Goal: Information Seeking & Learning: Learn about a topic

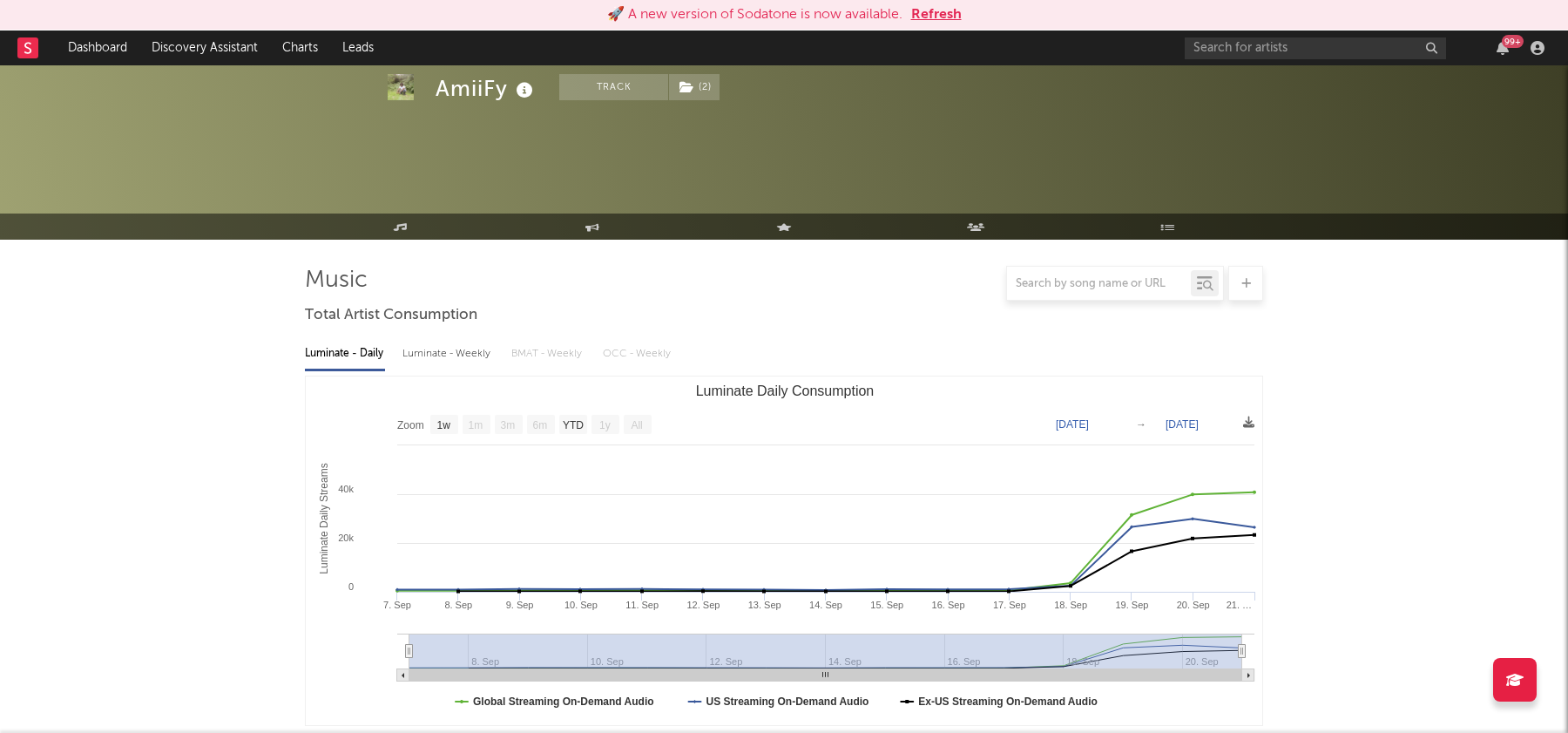
select select "1w"
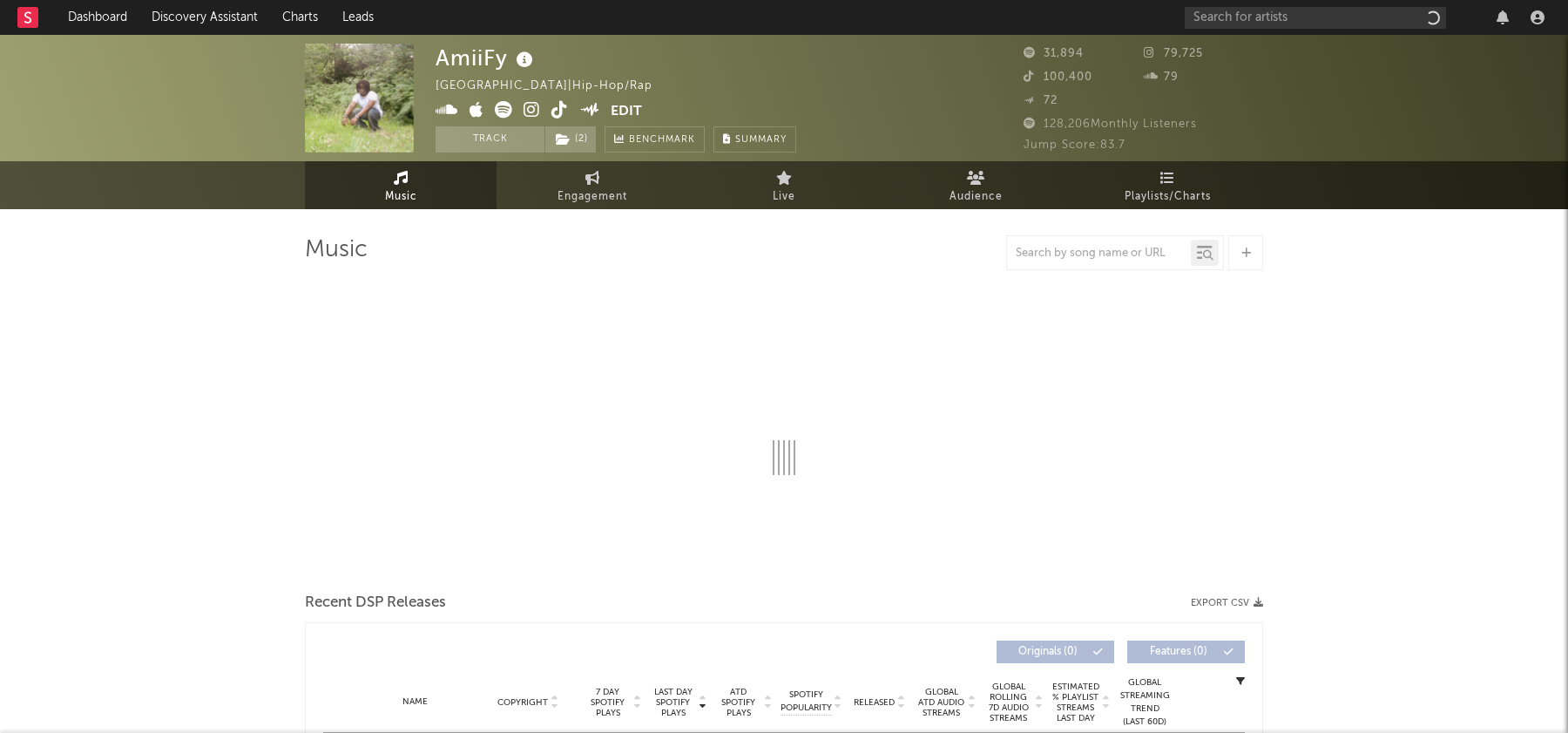
select select "1w"
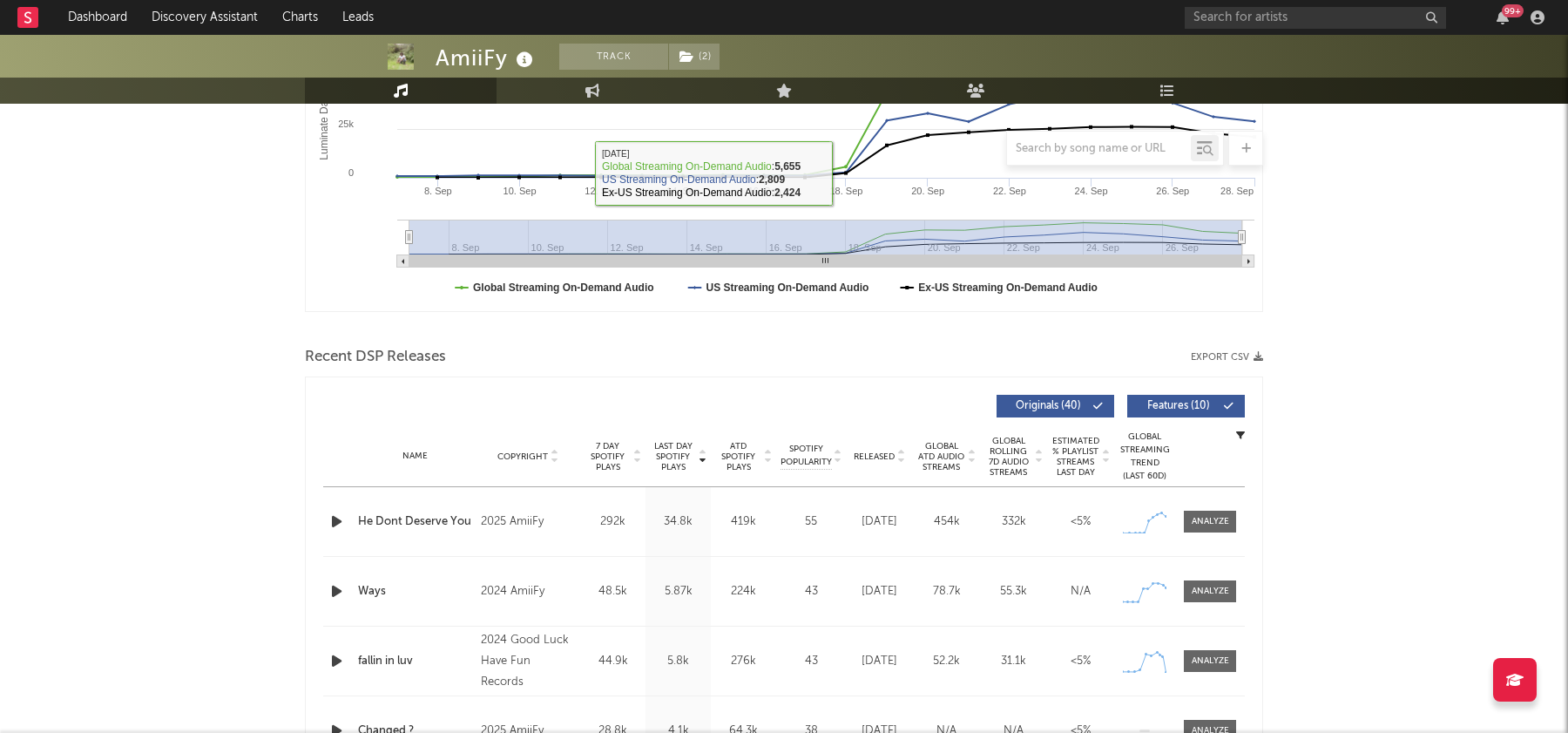
scroll to position [582, 0]
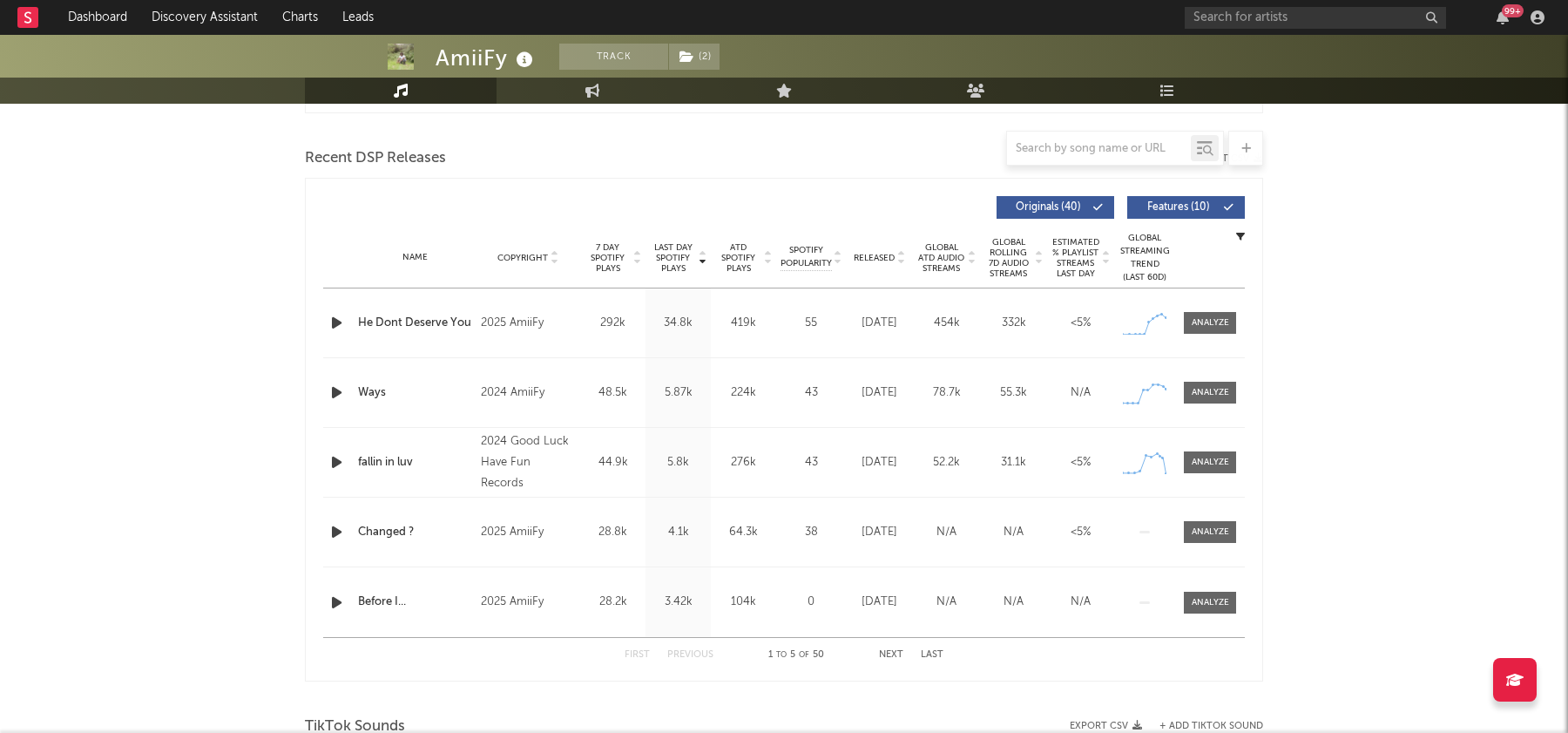
click at [888, 247] on div "Name Copyright Label Album Names Composer Names 7 Day Spotify Plays Last Day Sp…" at bounding box center [784, 257] width 922 height 61
click at [892, 258] on span "Released" at bounding box center [874, 257] width 41 height 11
click at [686, 256] on span "Last Day Spotify Plays" at bounding box center [672, 258] width 46 height 32
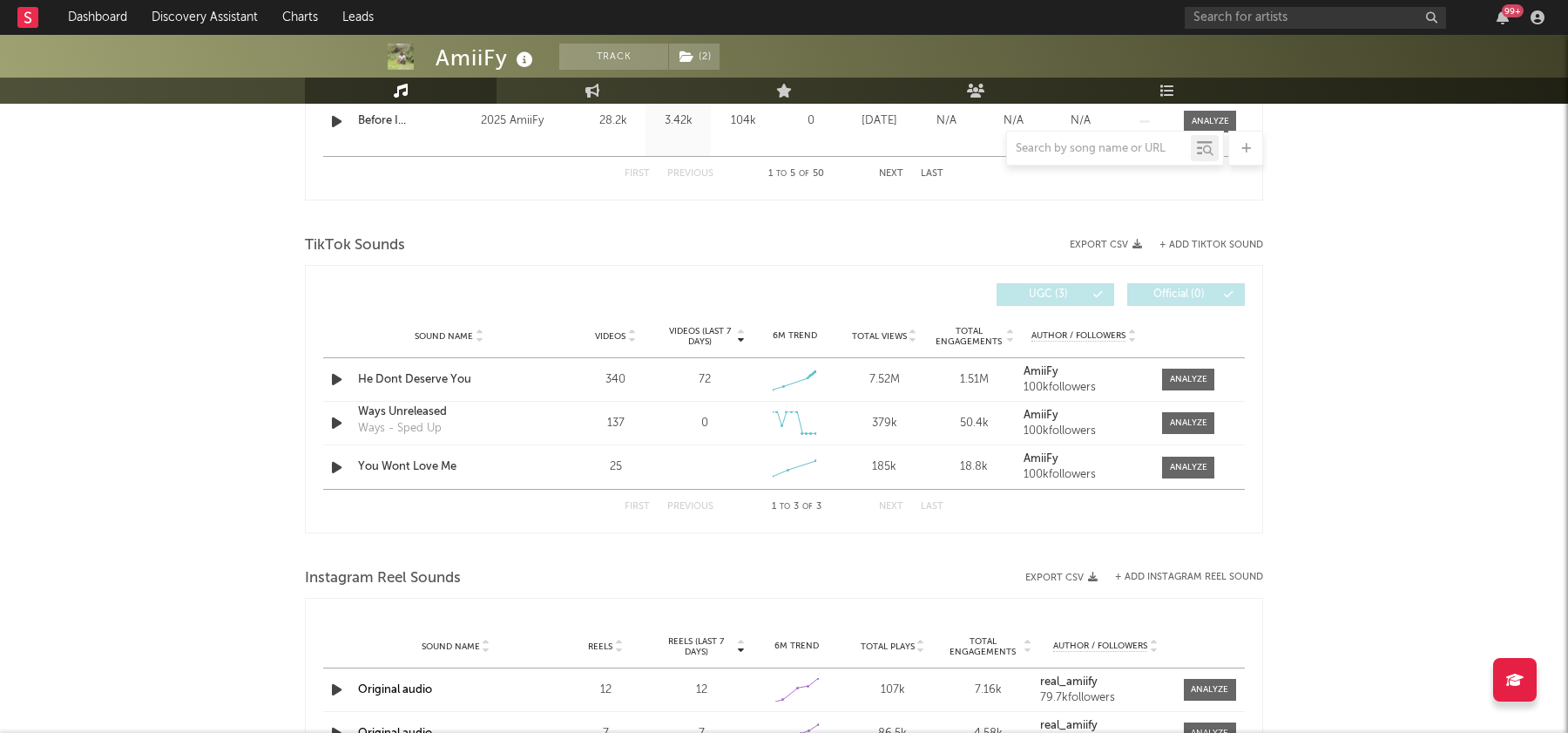
scroll to position [1065, 0]
click at [1184, 371] on div at bounding box center [1189, 377] width 38 height 13
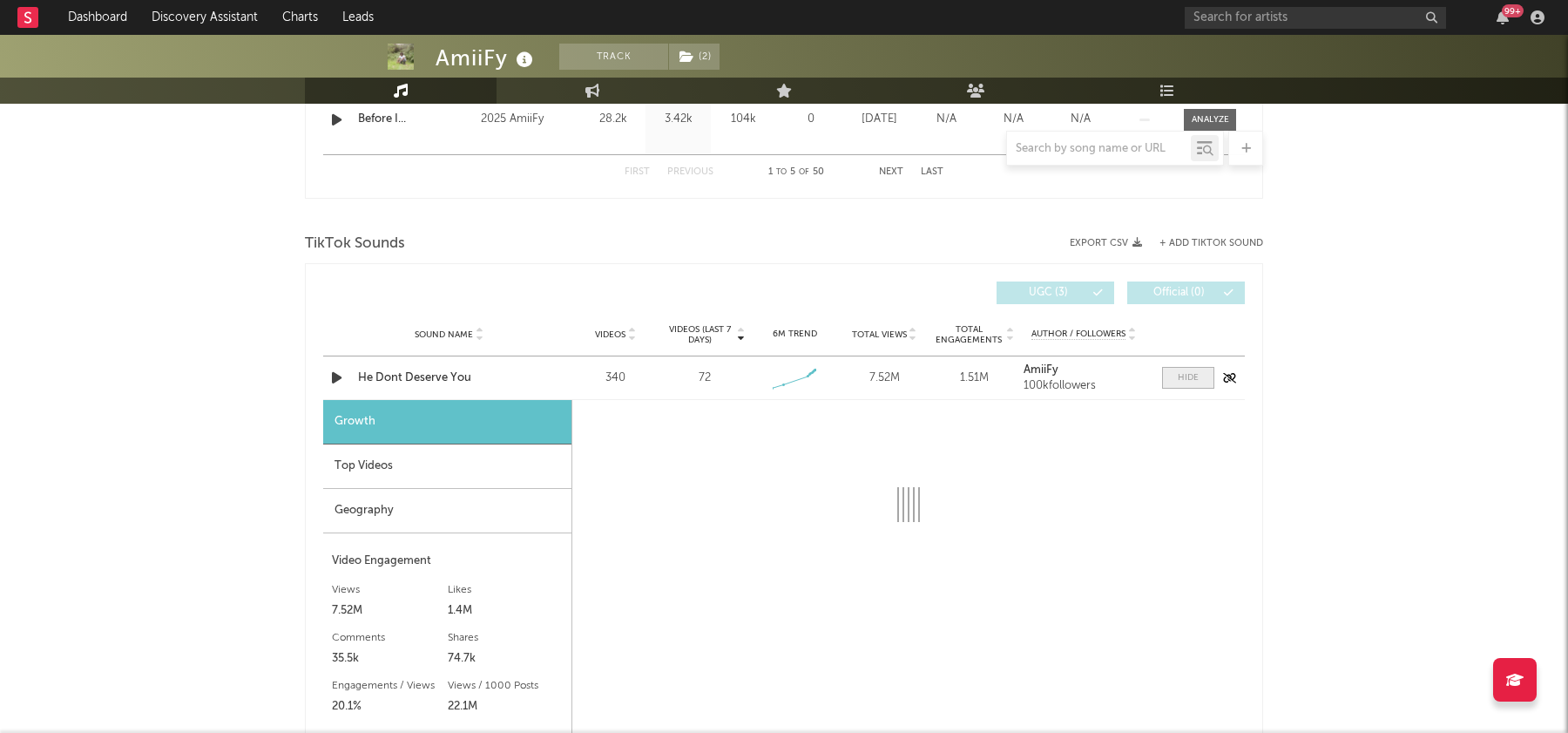
select select "1w"
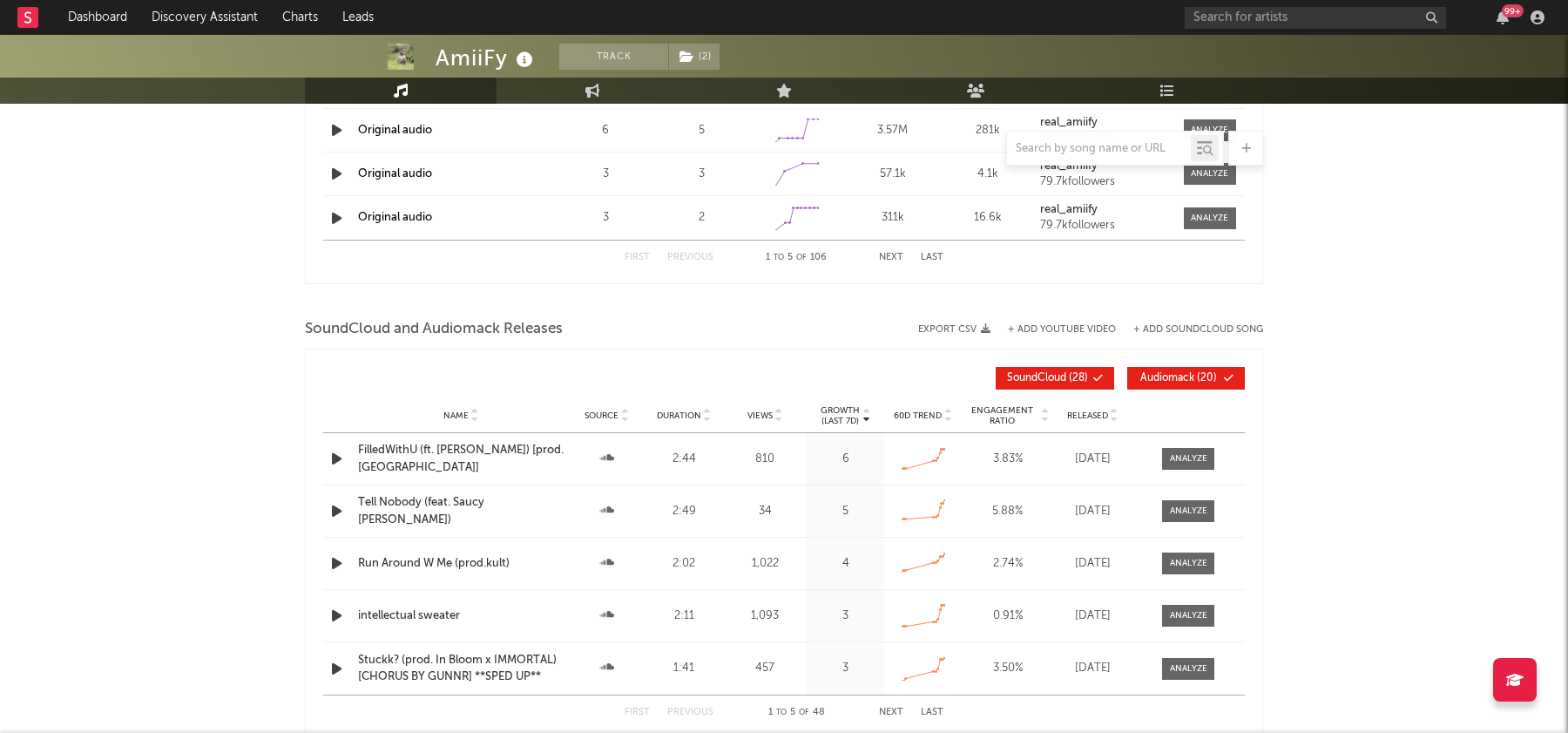
scroll to position [0, 0]
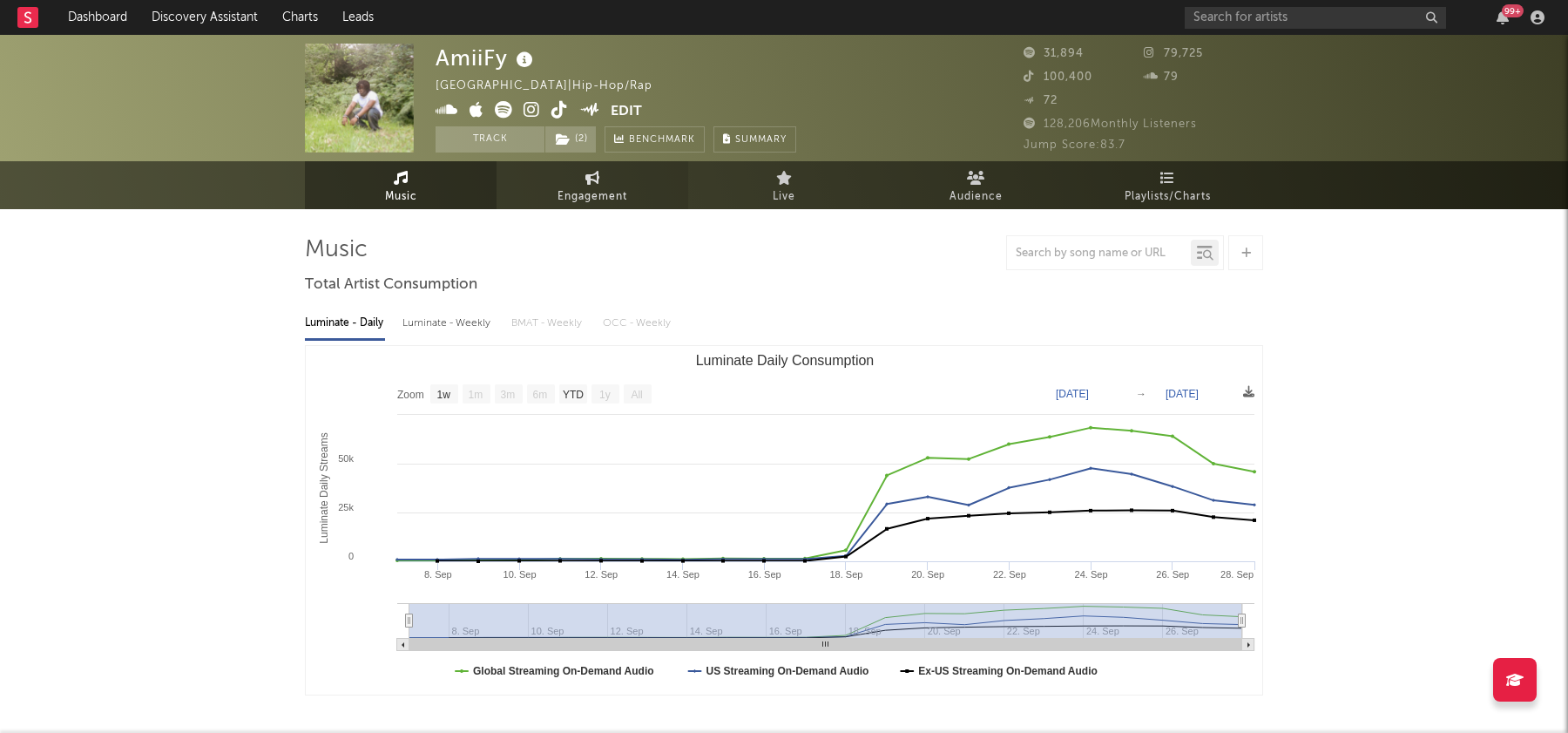
click at [642, 190] on link "Engagement" at bounding box center [592, 185] width 192 height 48
select select "1w"
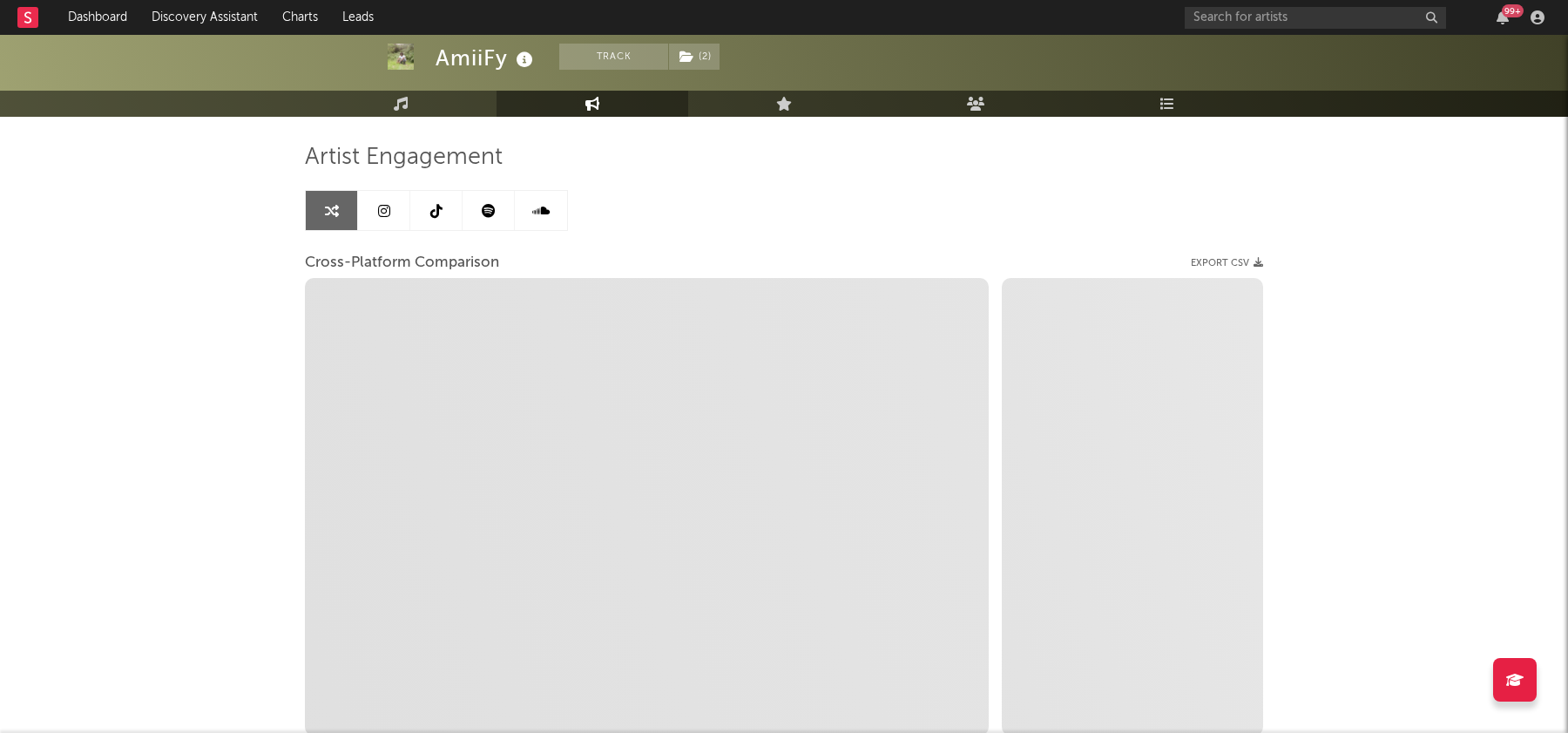
scroll to position [109, 0]
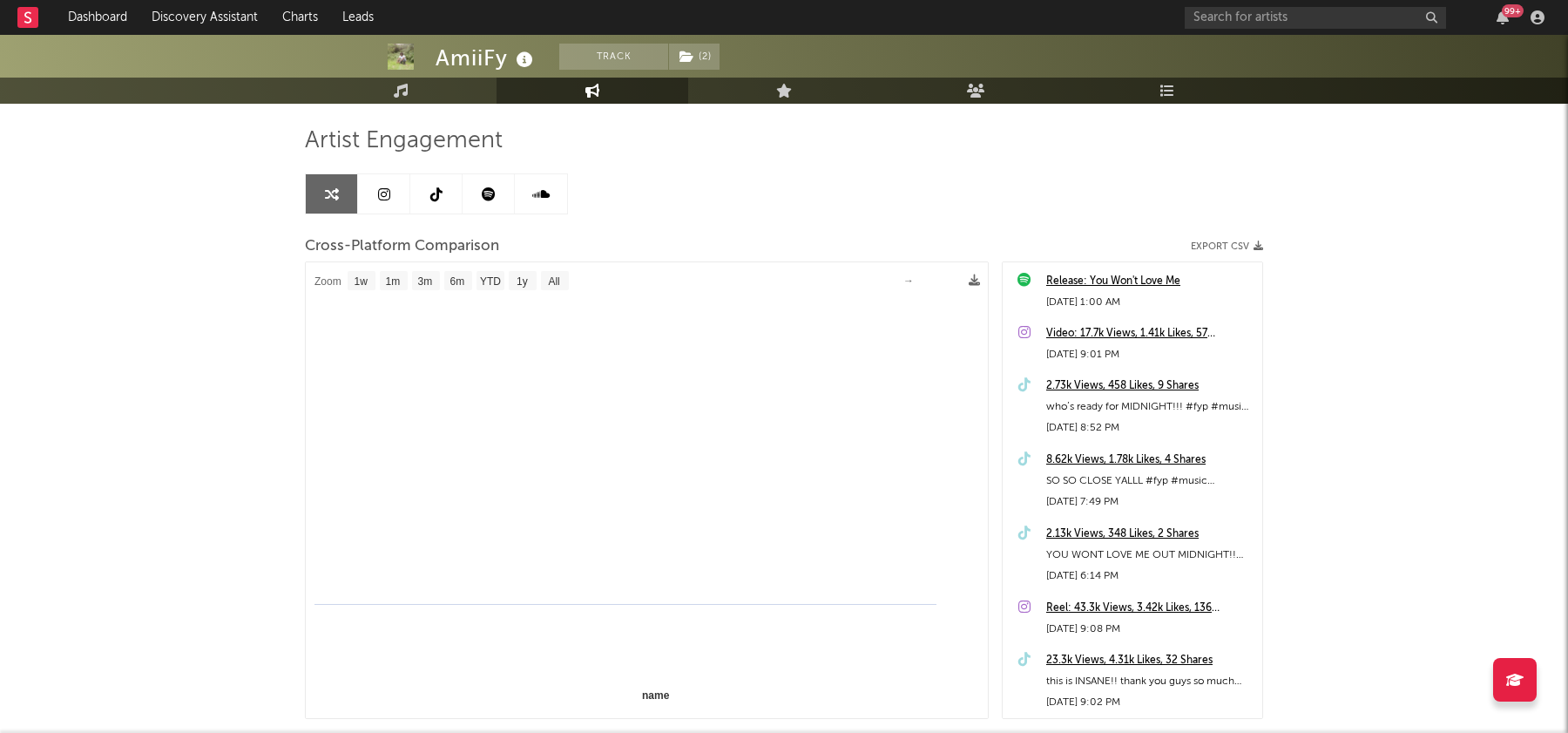
select select "1m"
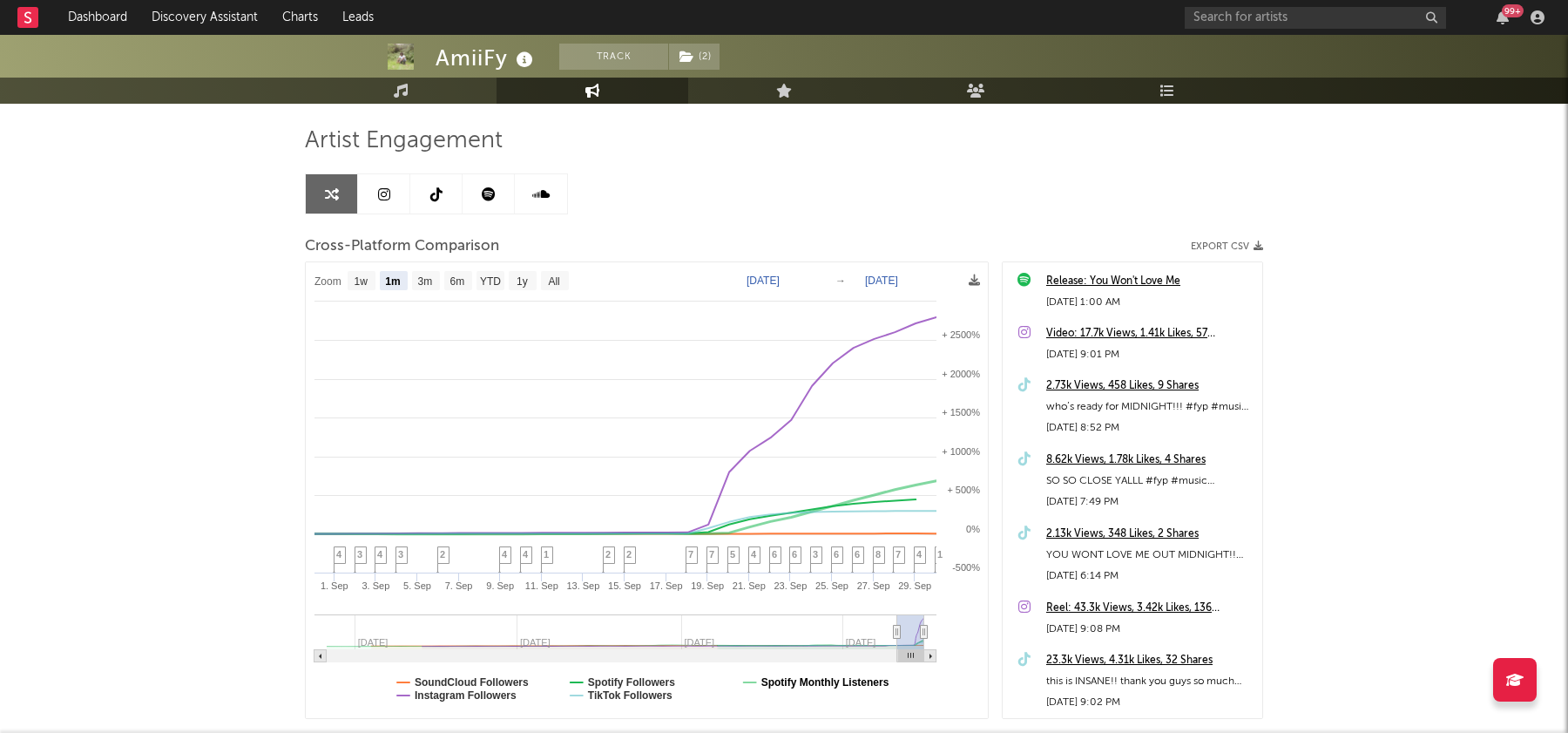
click at [792, 682] on text "Spotify Monthly Listeners" at bounding box center [825, 682] width 128 height 12
select select "1m"
click at [505, 681] on text "SoundCloud Followers" at bounding box center [472, 682] width 114 height 12
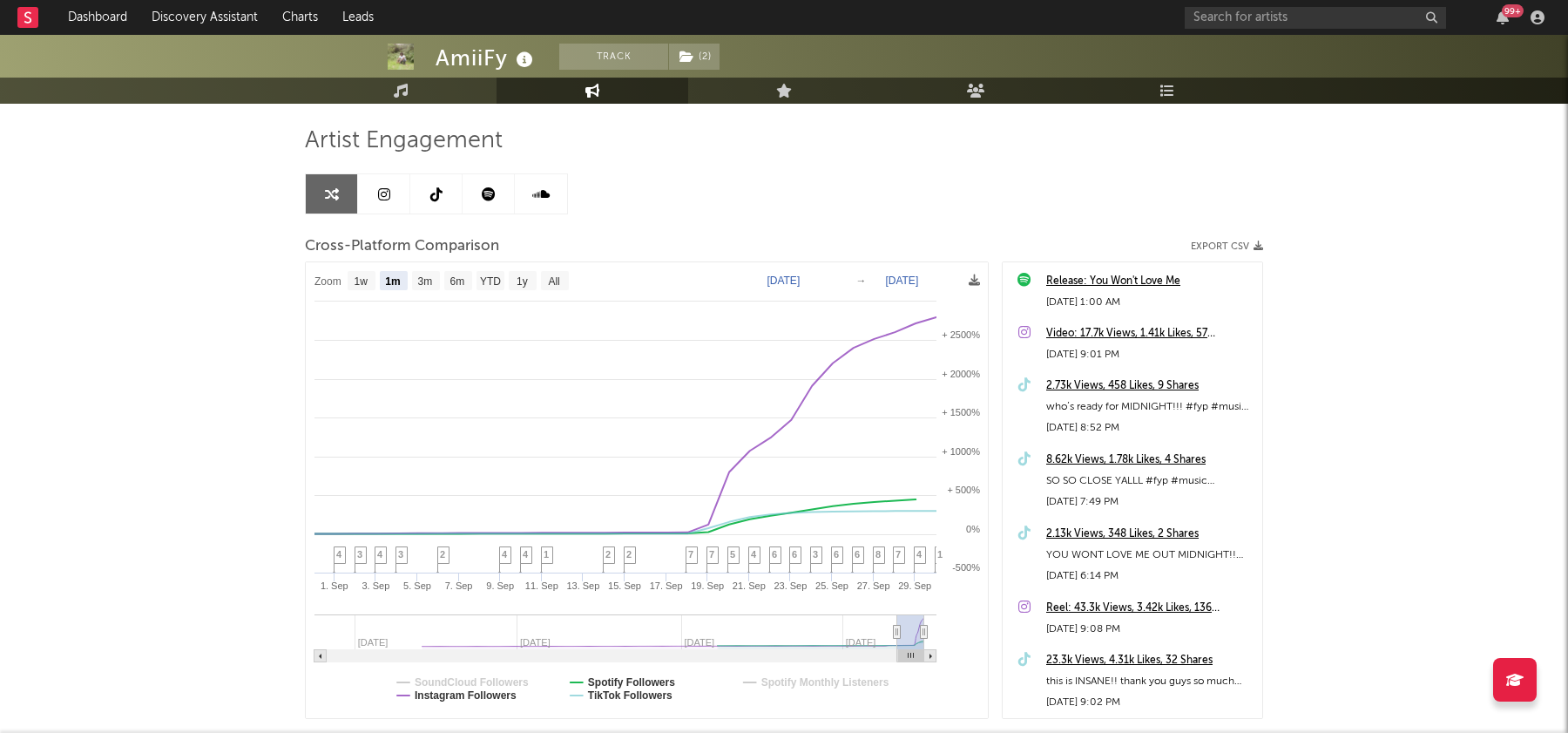
select select "1m"
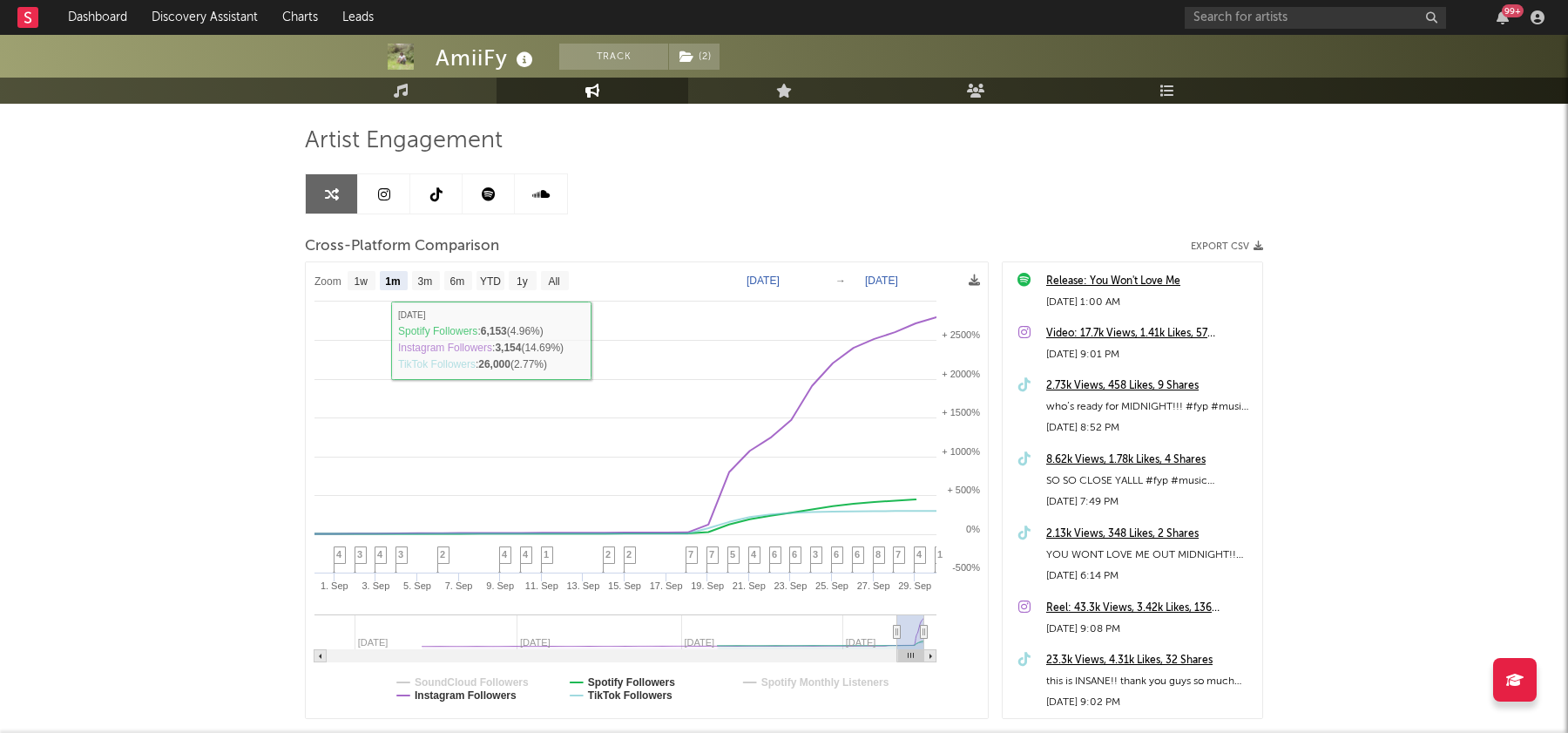
click at [377, 214] on div at bounding box center [436, 194] width 263 height 41
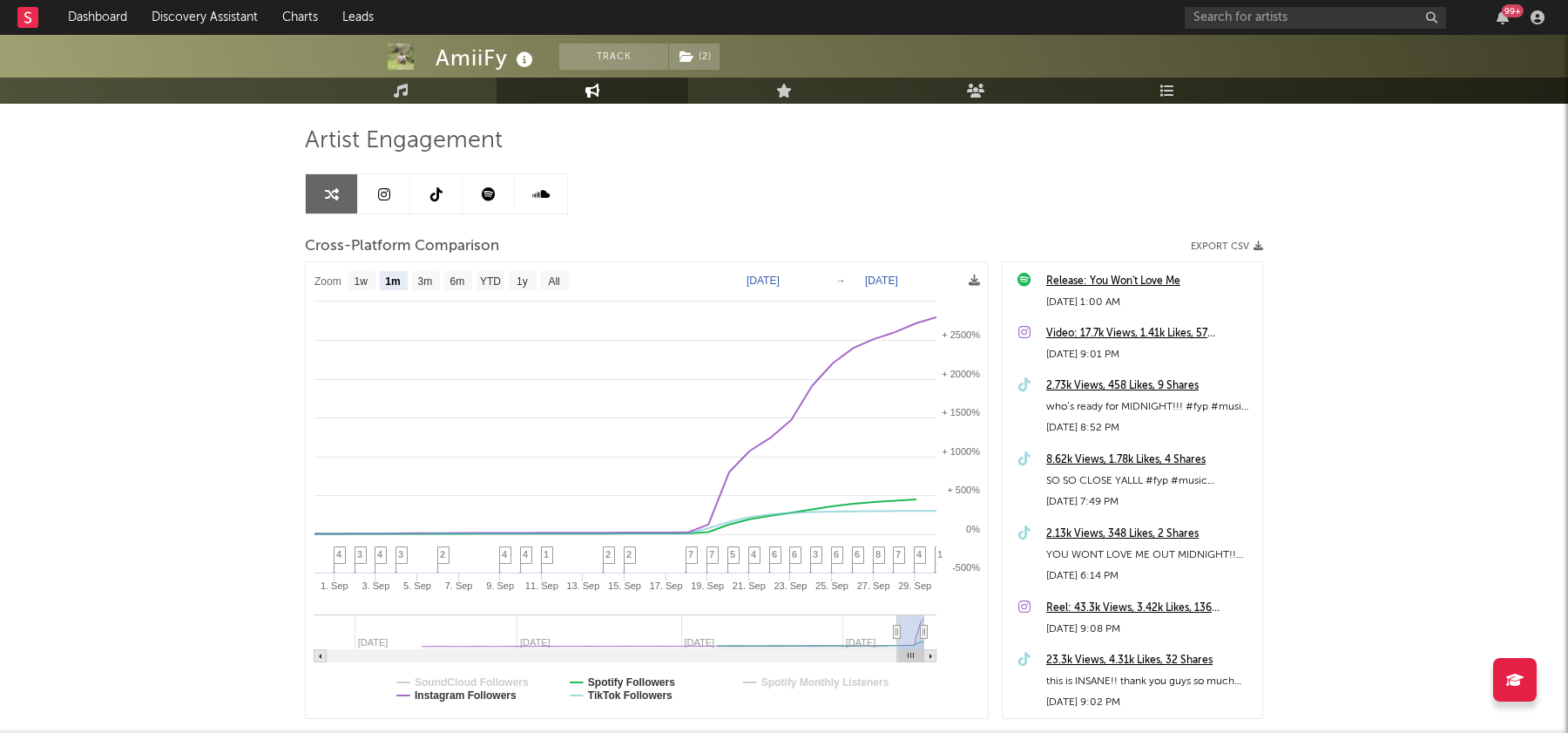
click at [386, 188] on icon at bounding box center [384, 195] width 12 height 14
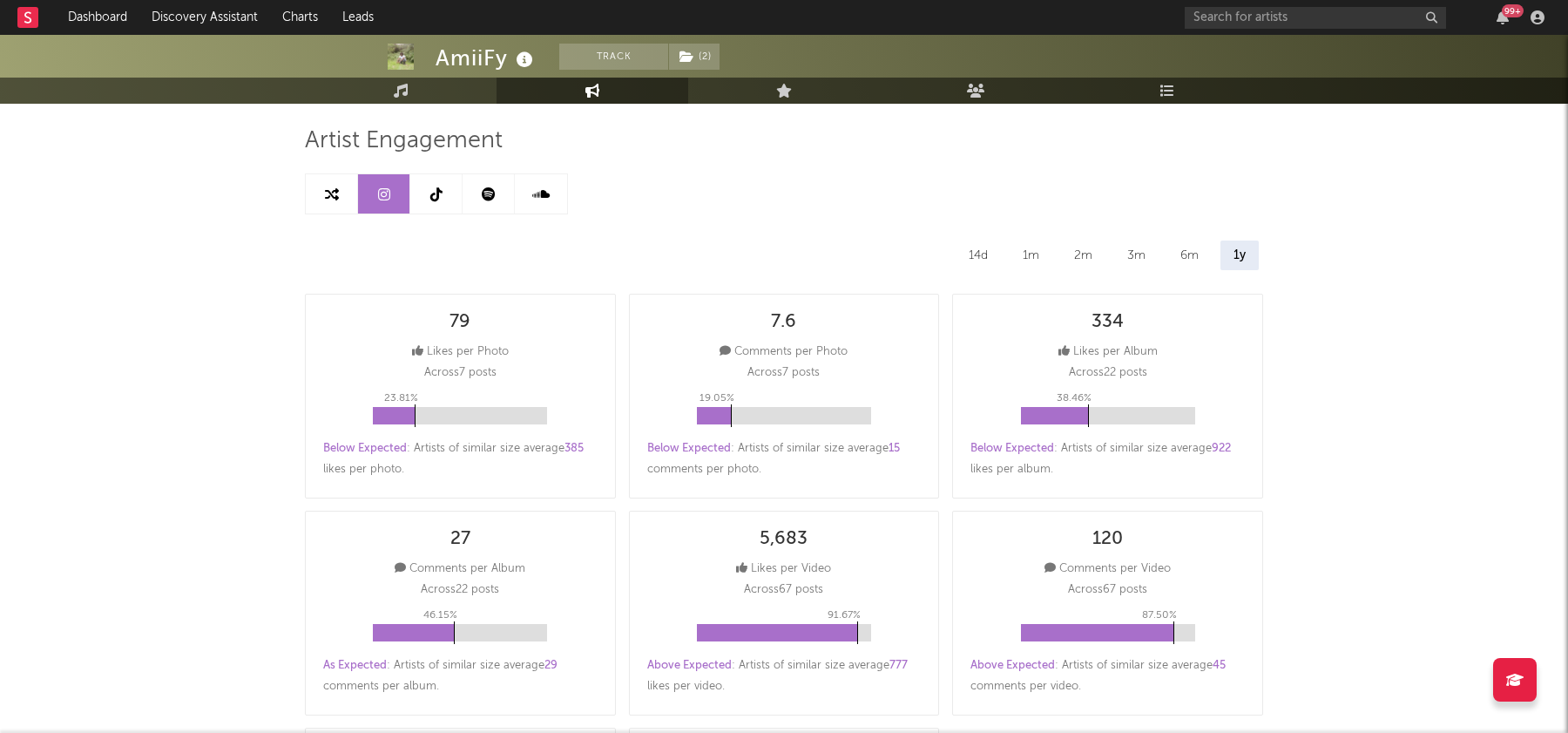
select select "6m"
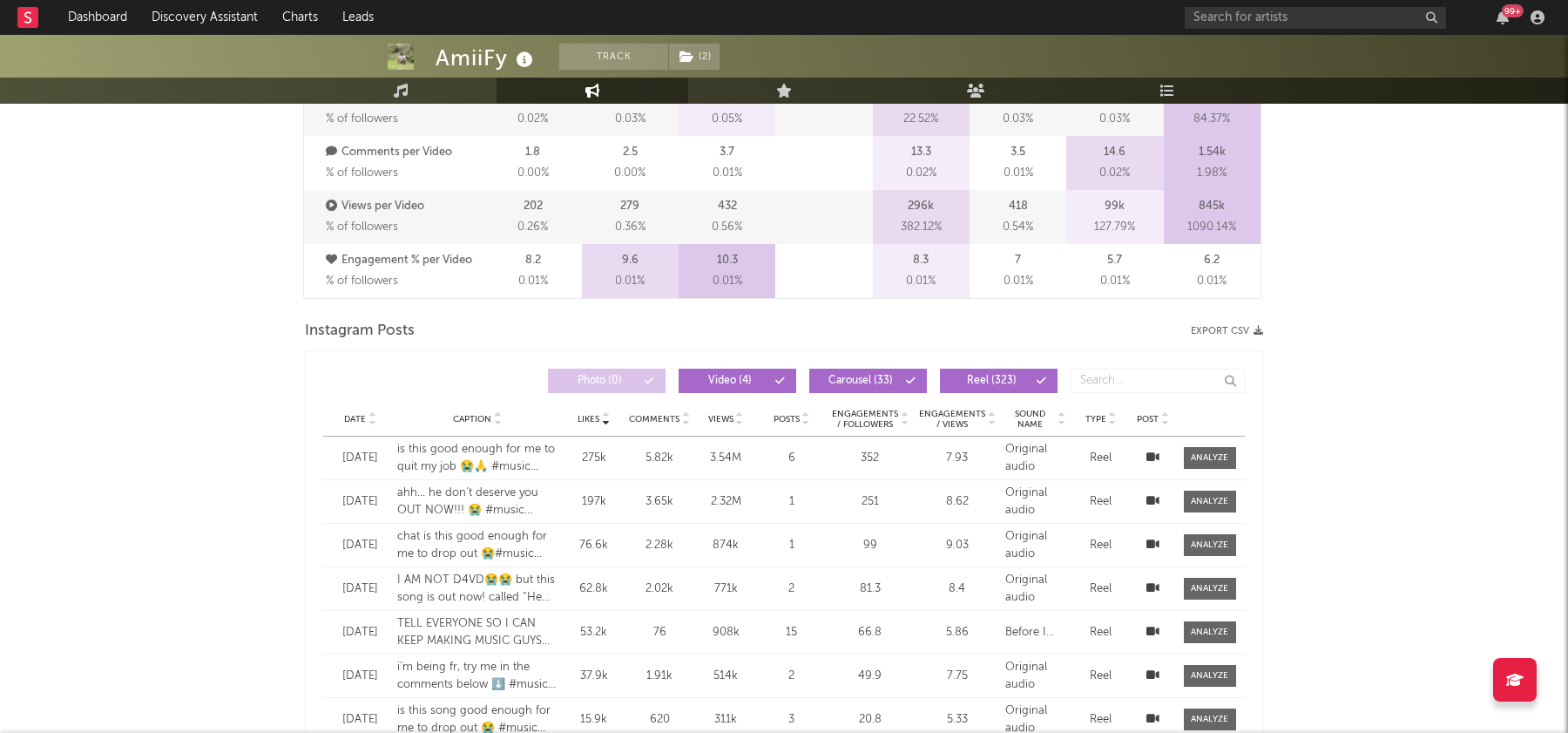
scroll to position [1292, 0]
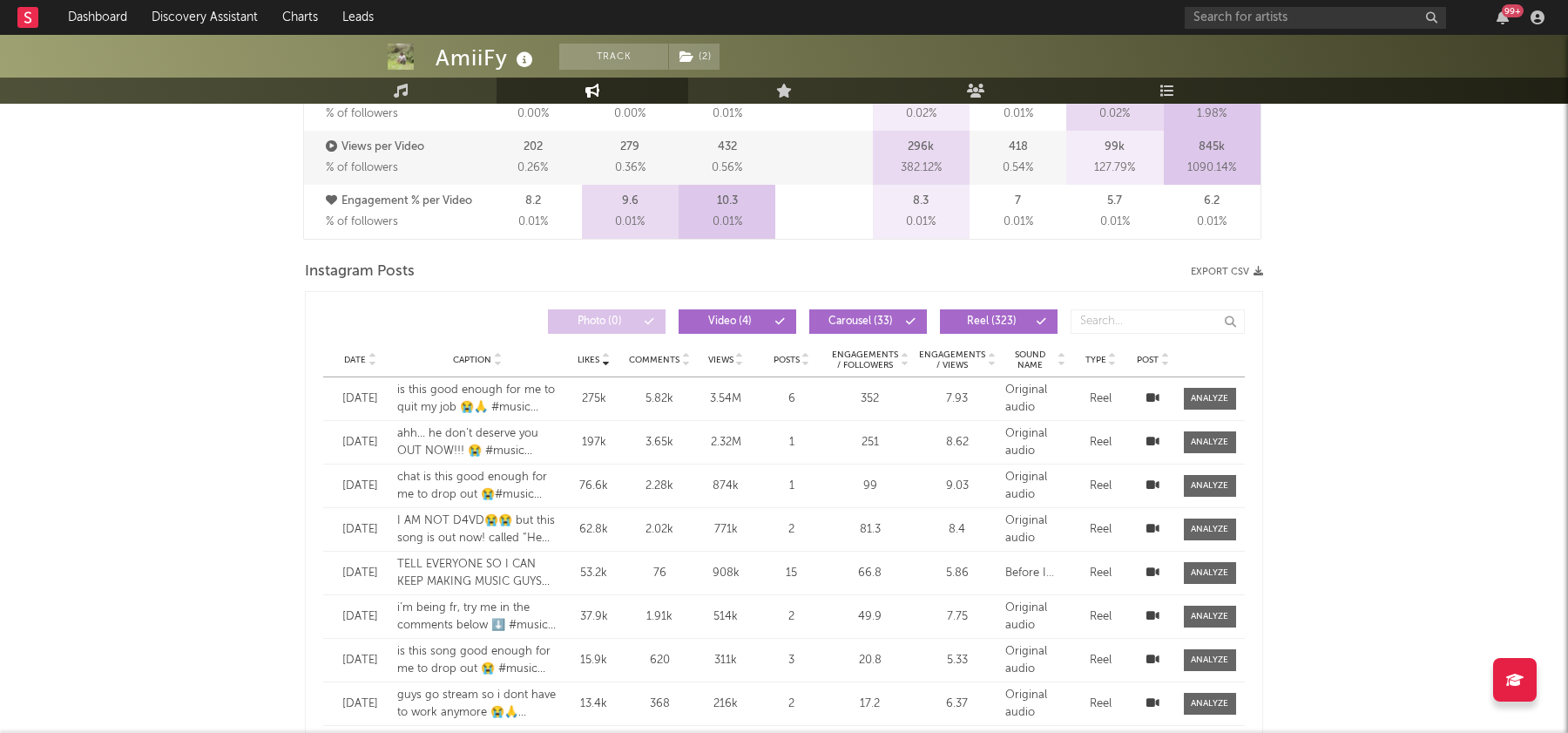
click at [363, 348] on div "Date Caption Likes Comments Views Posts Engagements / Followers Engagements / V…" at bounding box center [784, 360] width 922 height 35
click at [365, 358] on div at bounding box center [370, 359] width 11 height 13
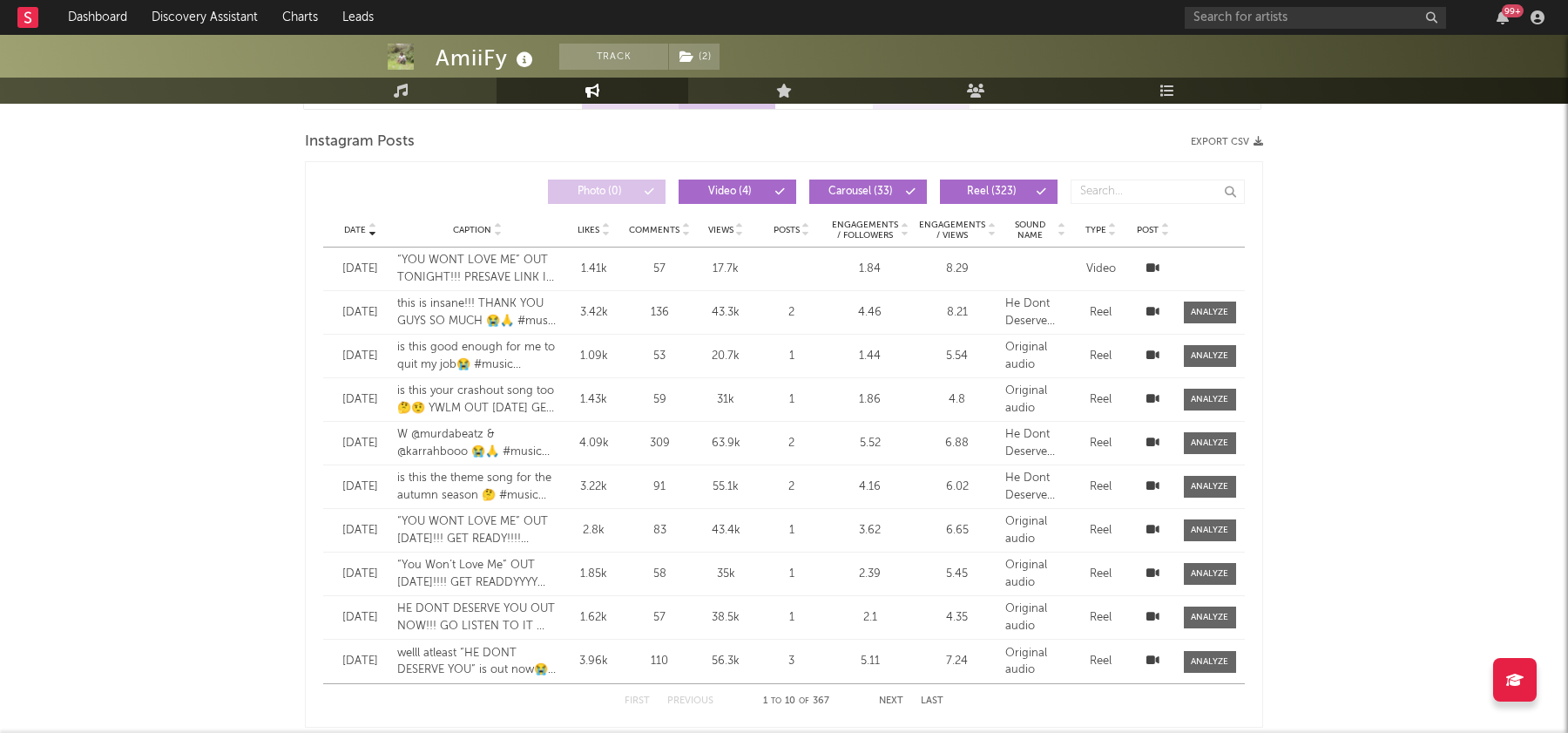
scroll to position [1433, 0]
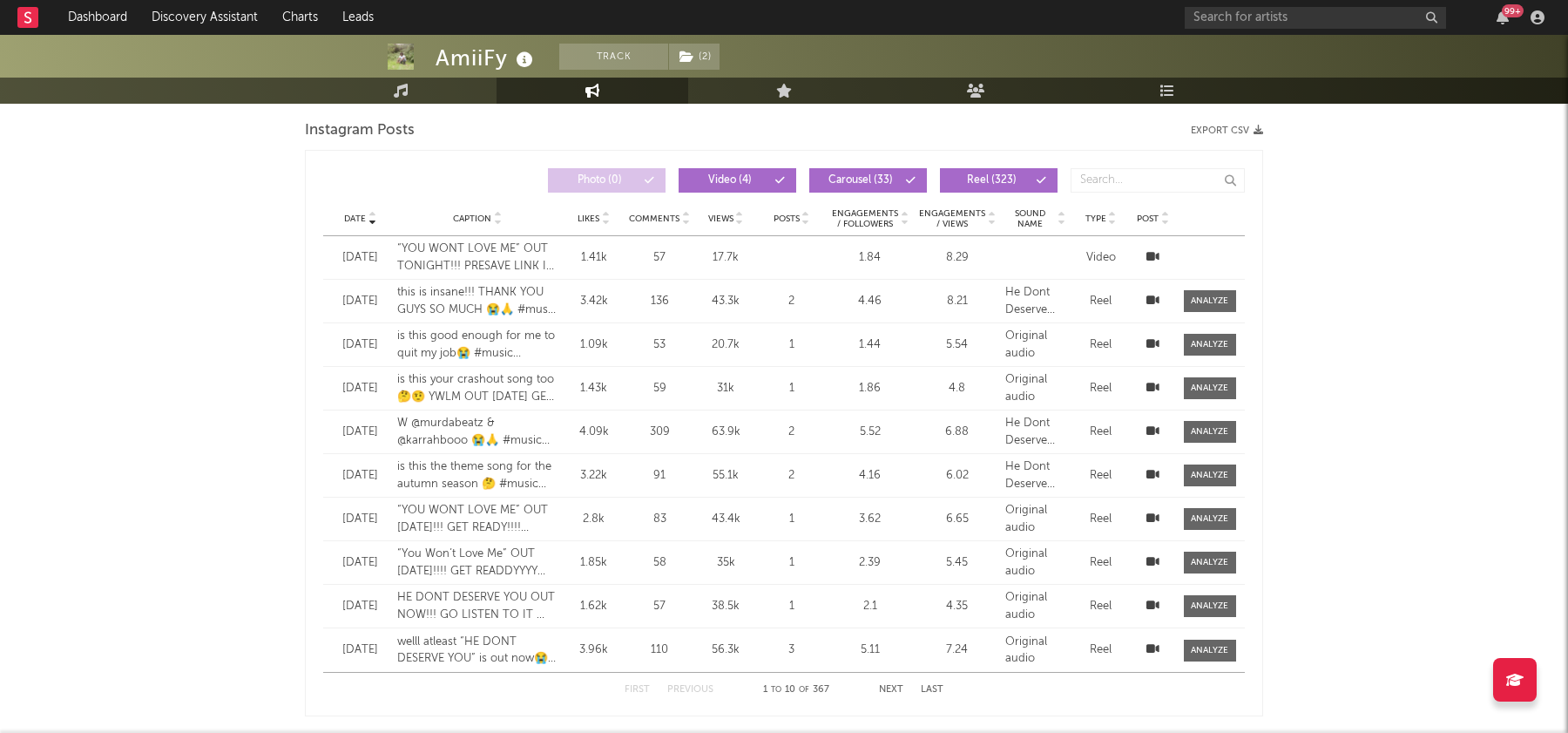
click at [727, 221] on div "Views" at bounding box center [726, 218] width 54 height 13
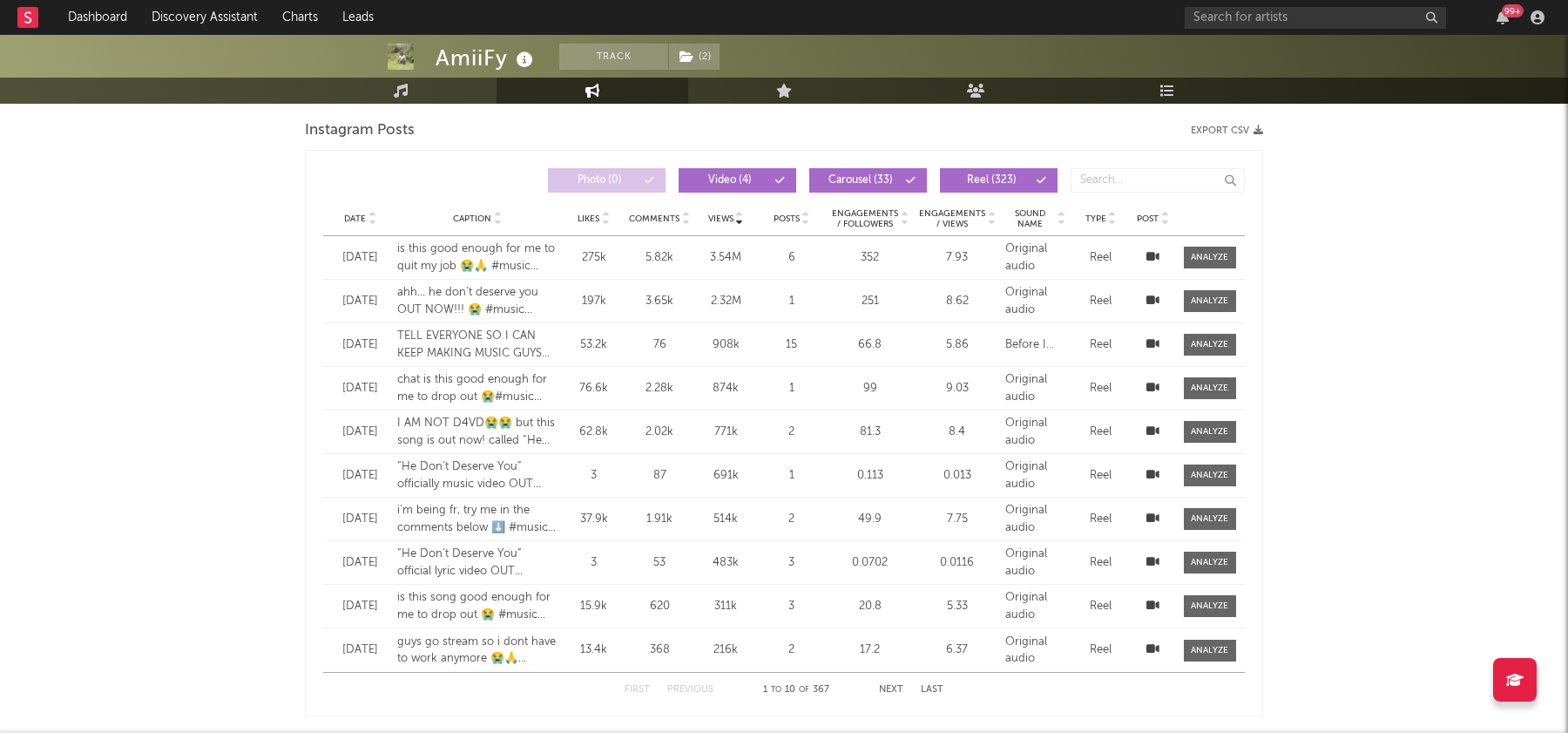
click at [359, 218] on span "Date" at bounding box center [356, 219] width 22 height 11
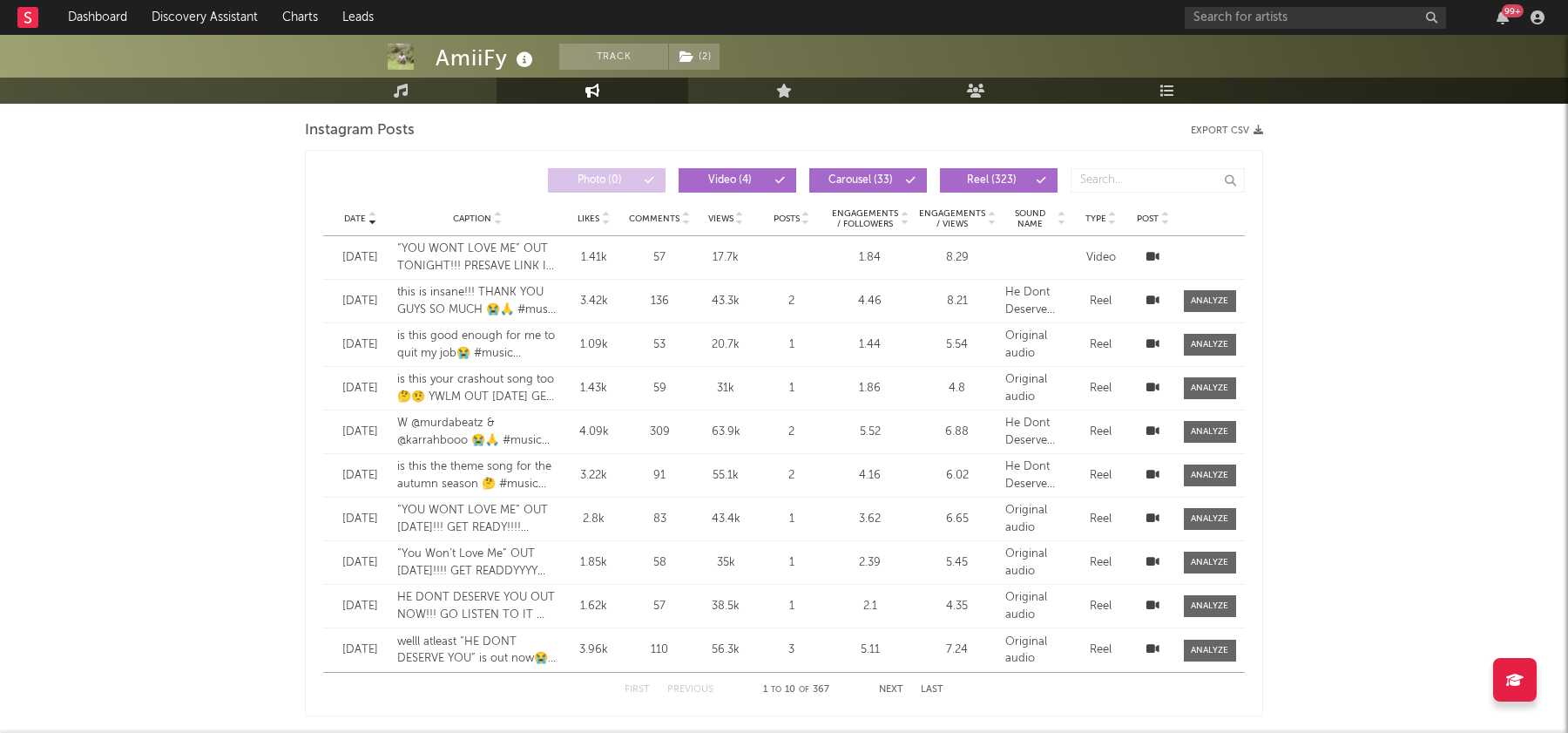
click at [890, 685] on button "Next" at bounding box center [891, 690] width 25 height 10
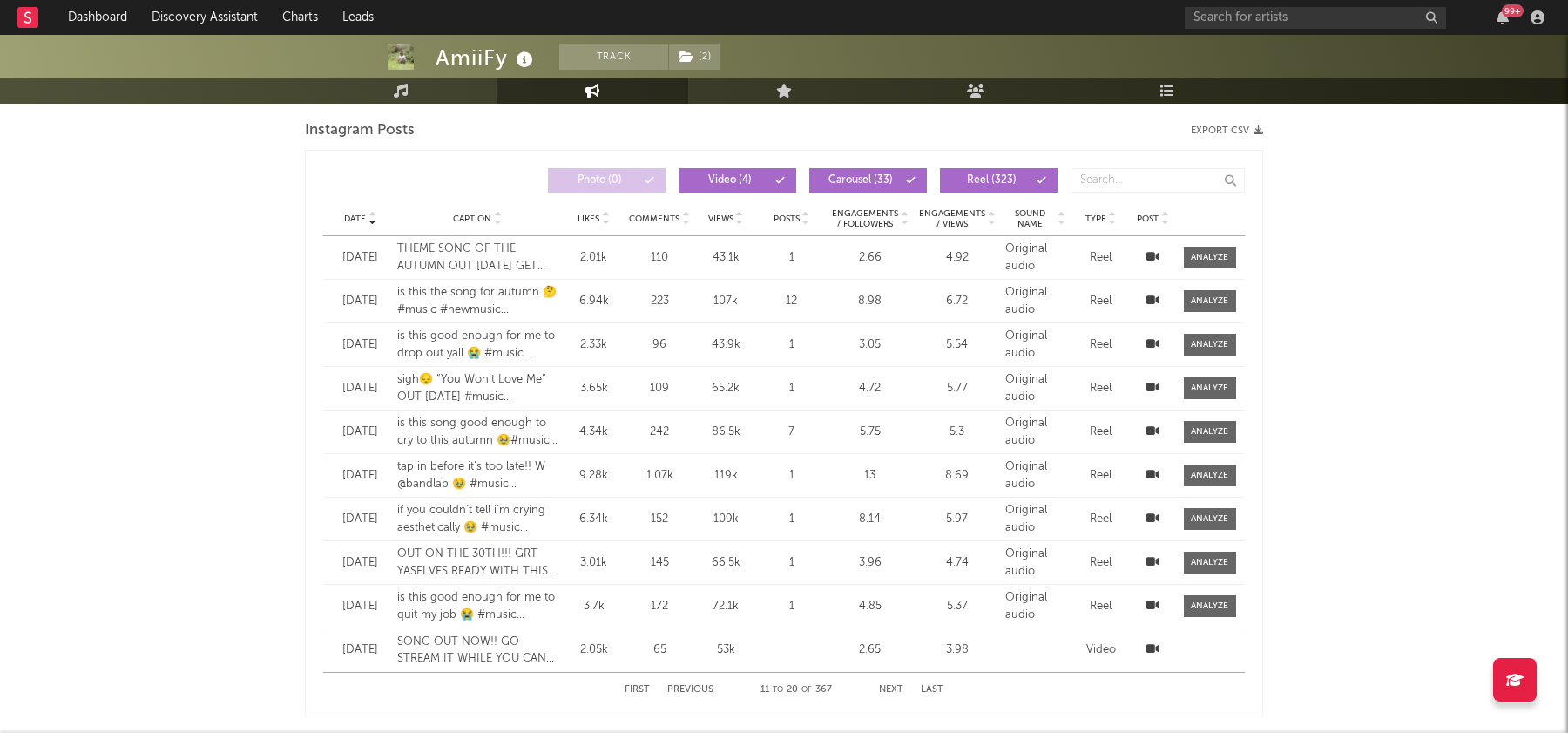
click at [890, 685] on button "Next" at bounding box center [891, 690] width 25 height 10
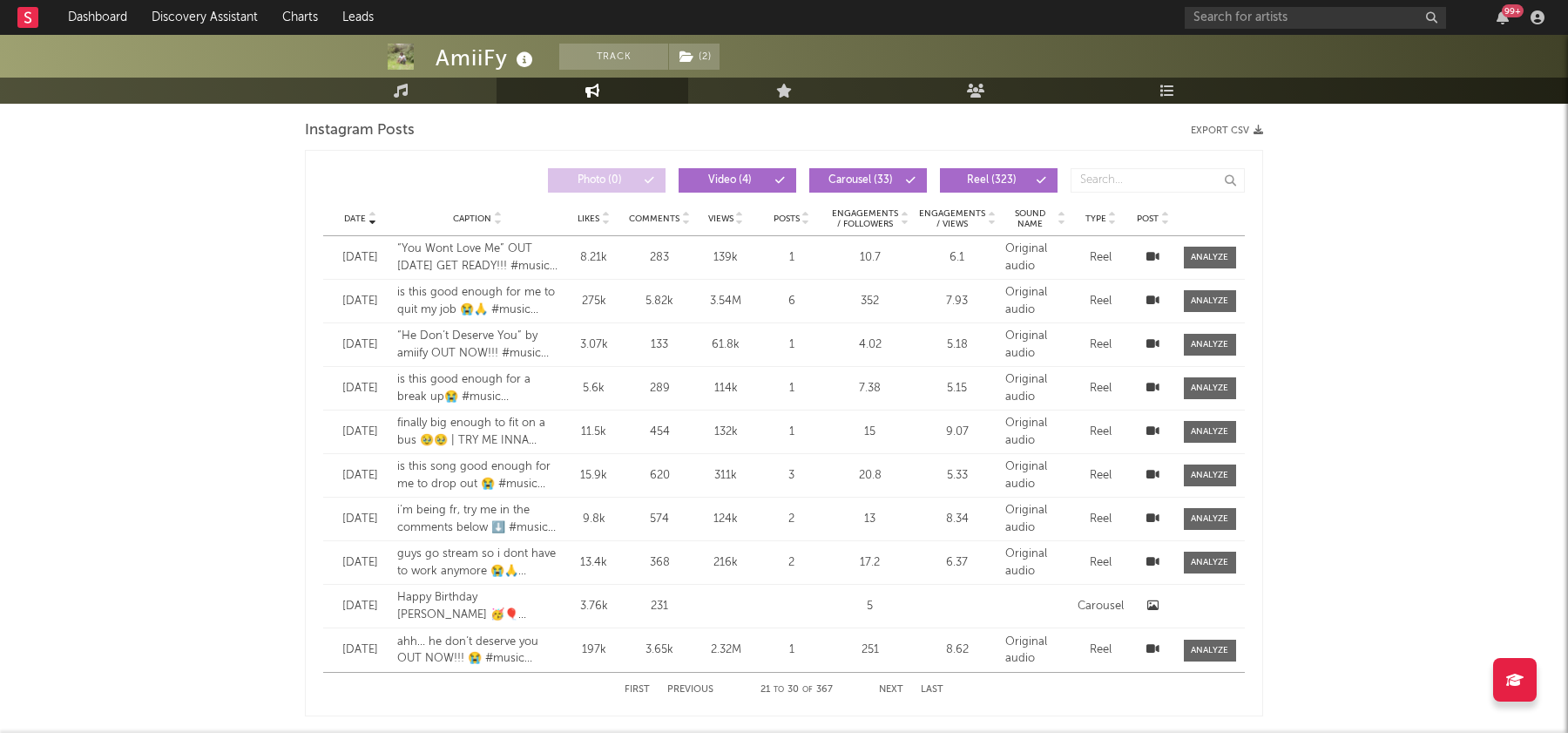
click at [890, 685] on button "Next" at bounding box center [891, 690] width 25 height 10
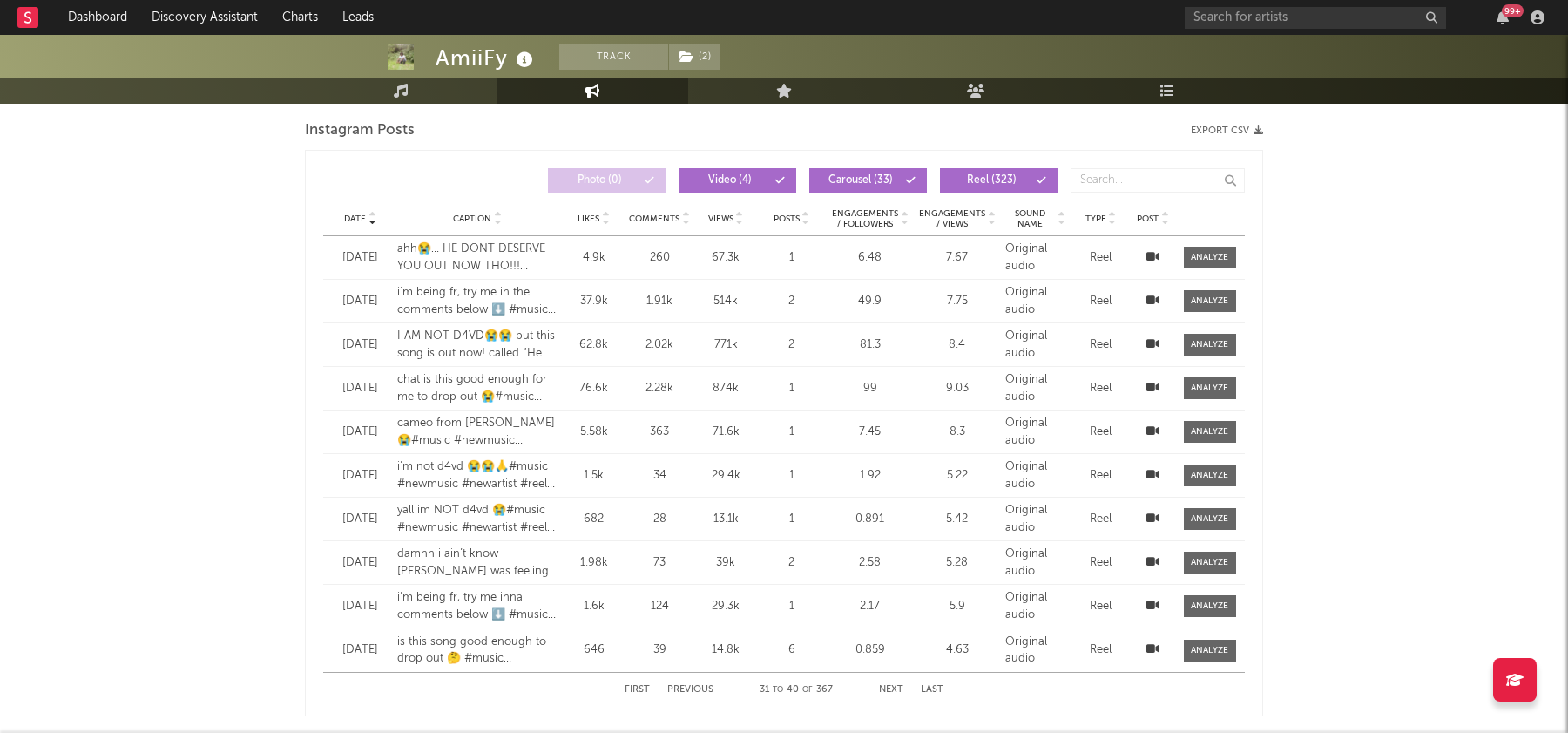
click at [893, 685] on button "Next" at bounding box center [891, 690] width 25 height 10
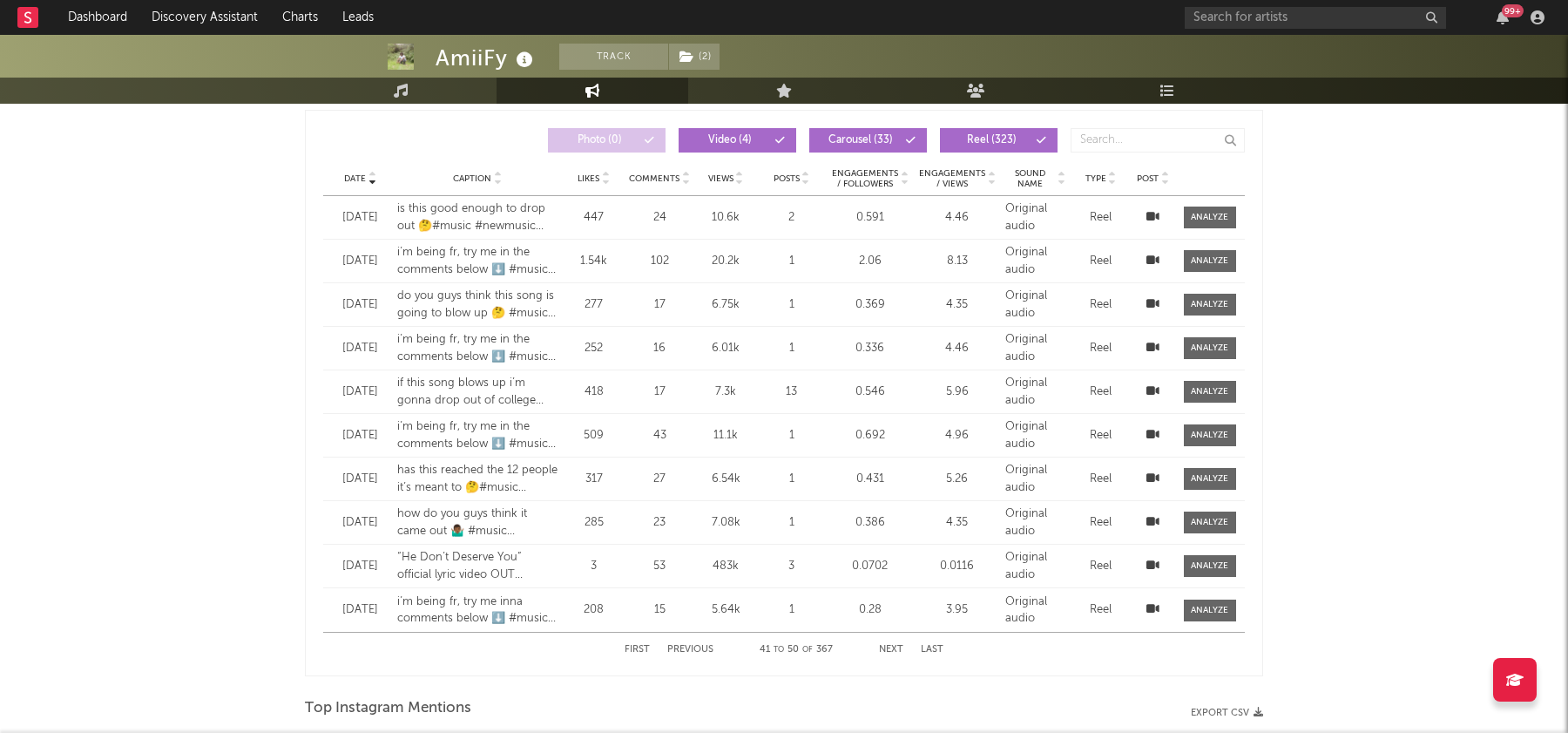
scroll to position [1480, 0]
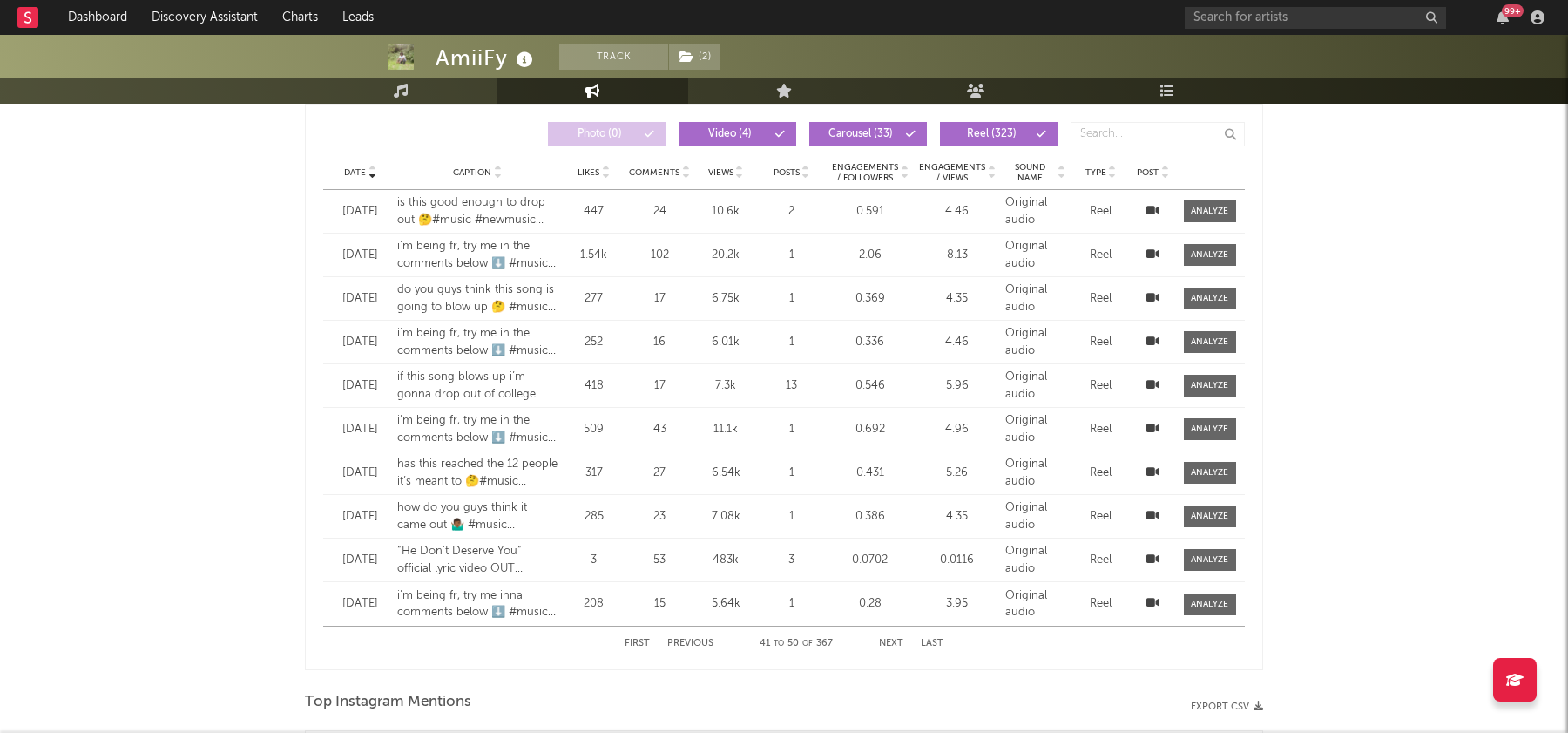
click at [700, 643] on button "Previous" at bounding box center [690, 644] width 46 height 10
click at [700, 639] on button "Previous" at bounding box center [690, 644] width 46 height 10
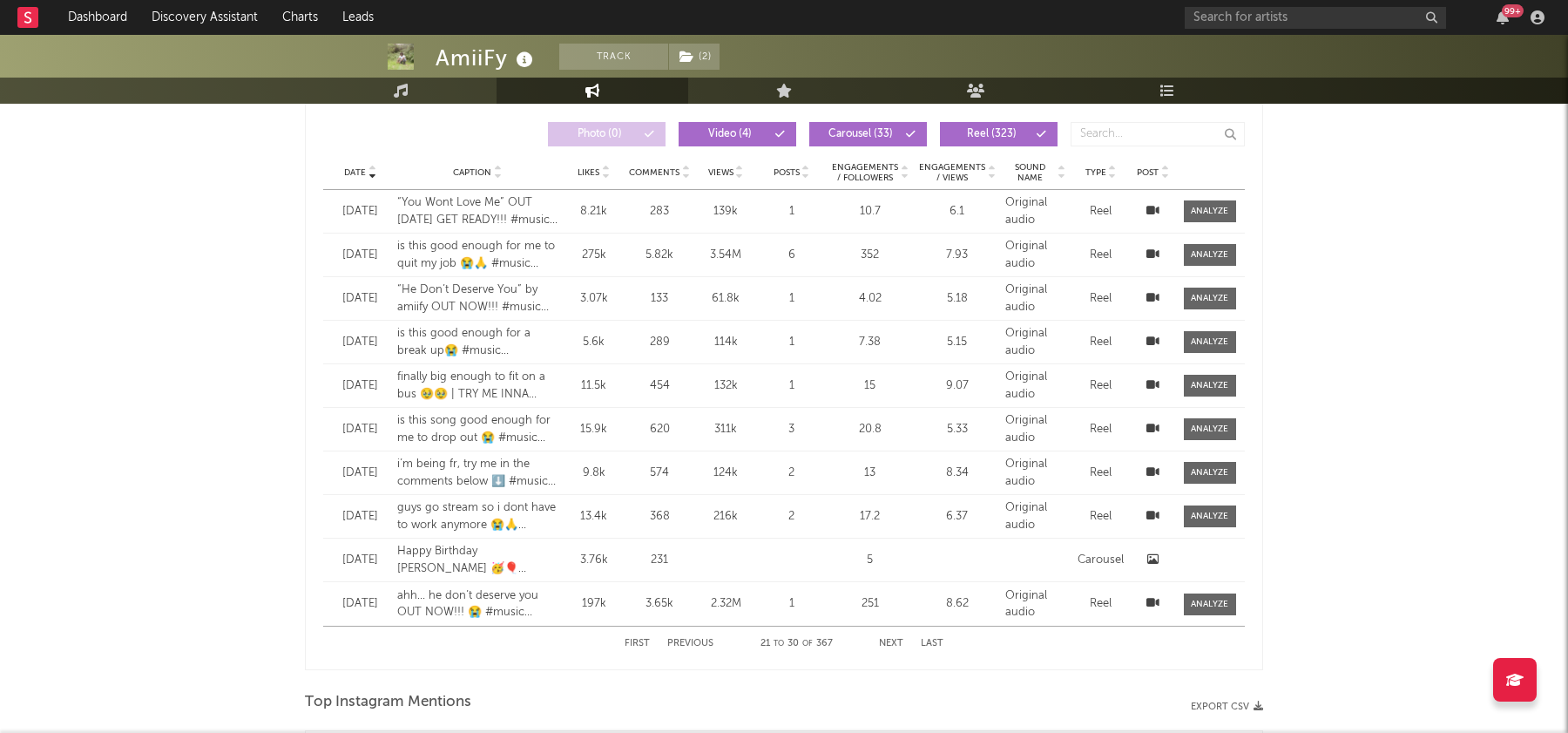
click at [1152, 602] on icon at bounding box center [1153, 602] width 13 height 11
click at [1361, 349] on div "AmiiFy Track ( 2 ) [GEOGRAPHIC_DATA] | Hip-Hop/Rap Edit Track ( 2 ) Benchmark S…" at bounding box center [784, 82] width 1568 height 3056
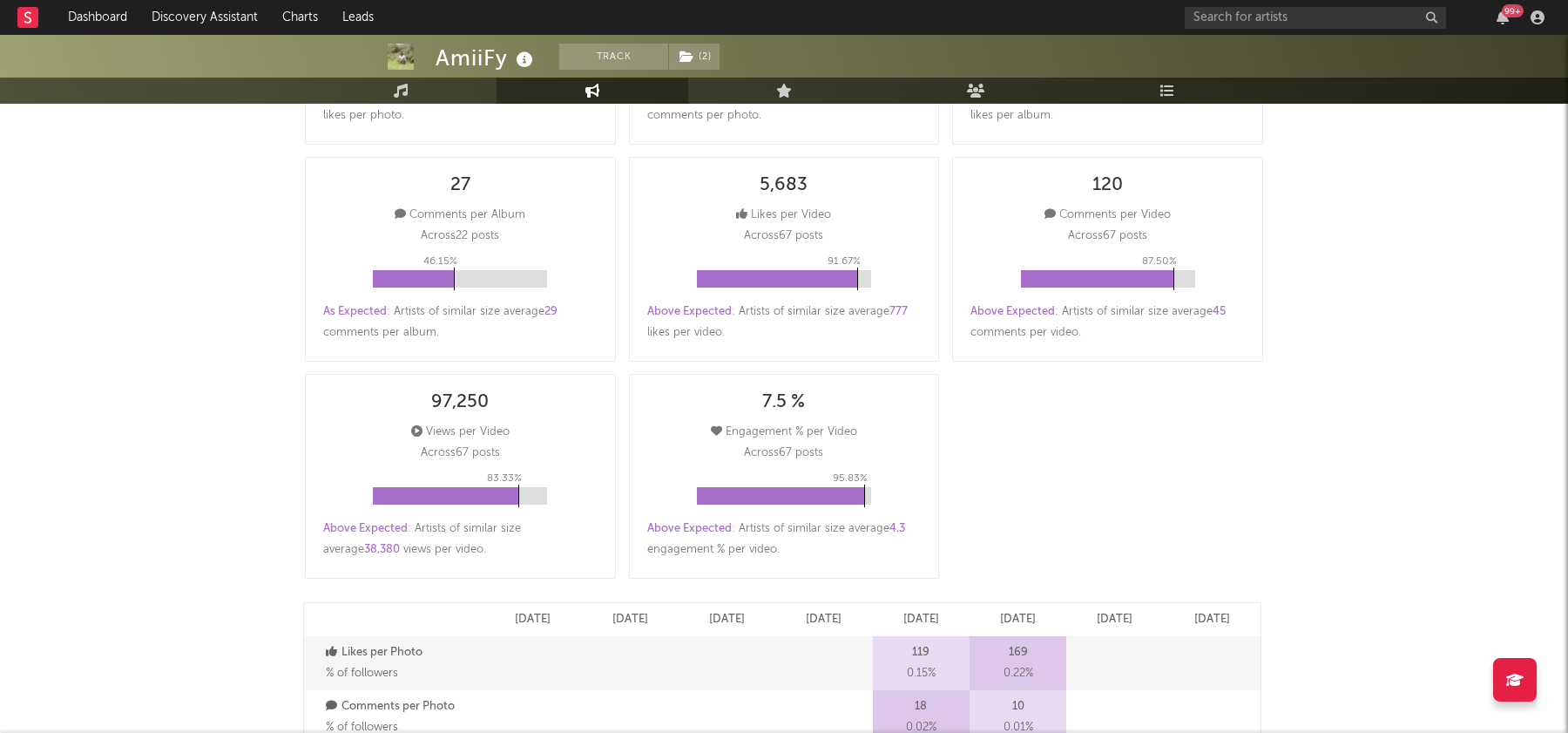
scroll to position [0, 0]
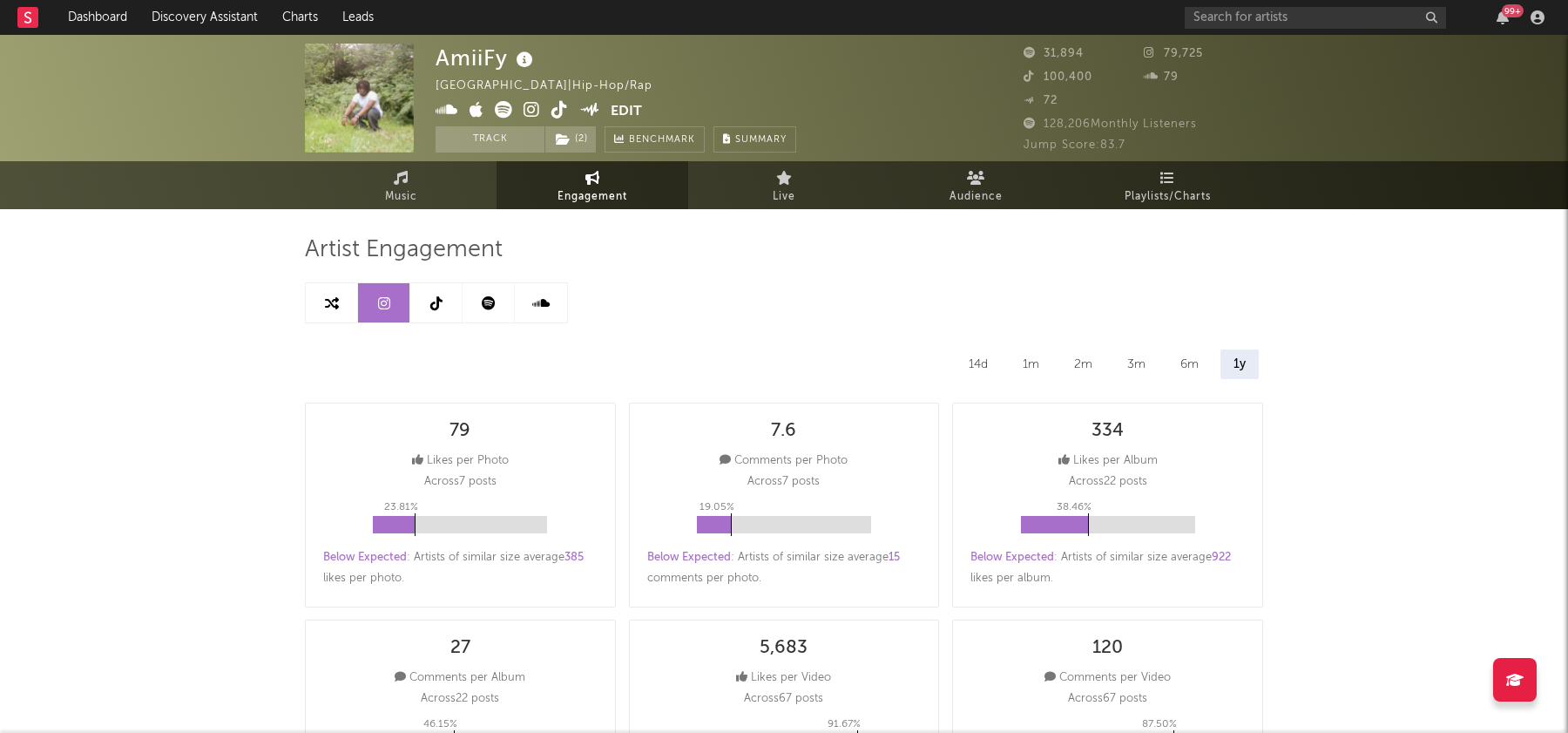
click at [449, 308] on link at bounding box center [436, 302] width 53 height 39
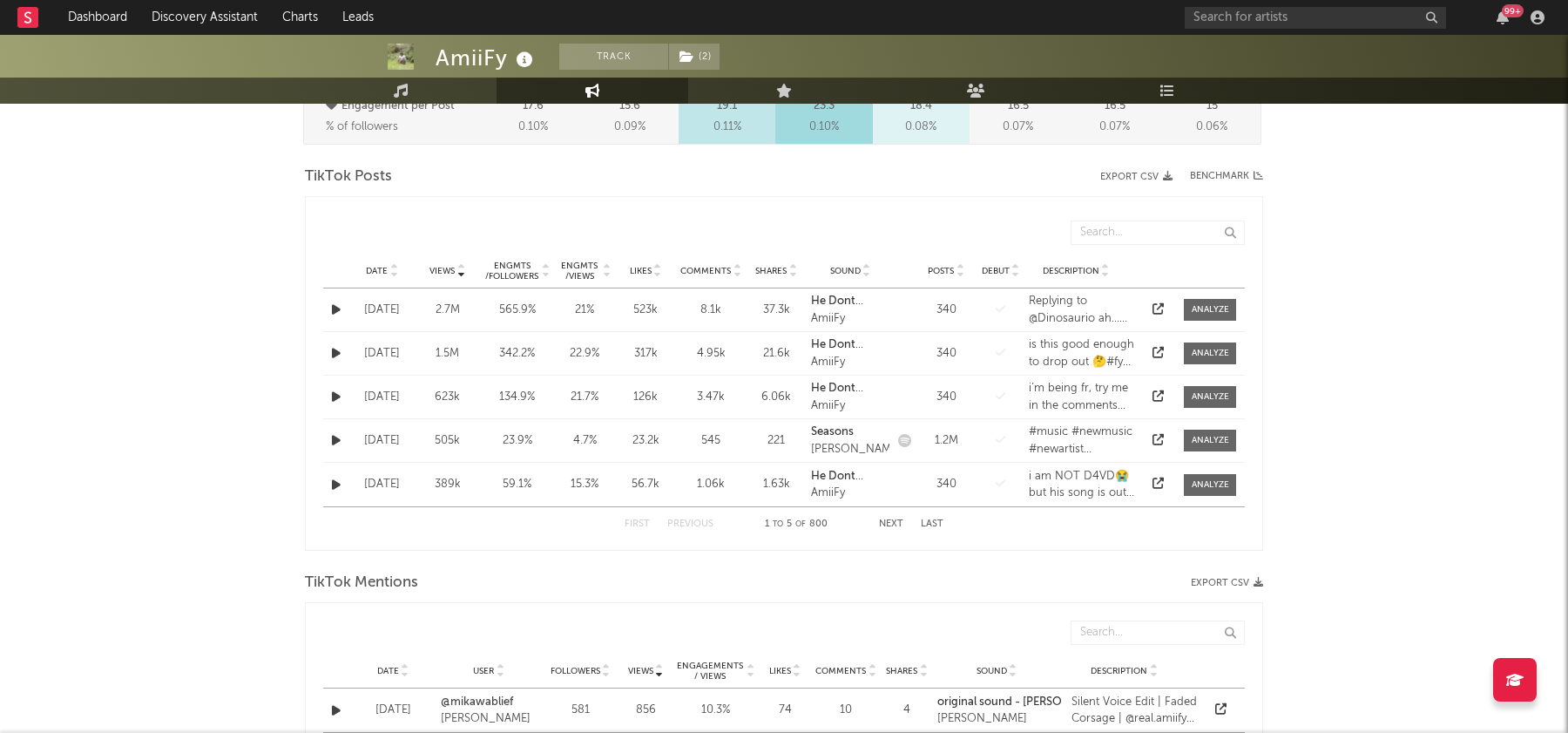
scroll to position [865, 0]
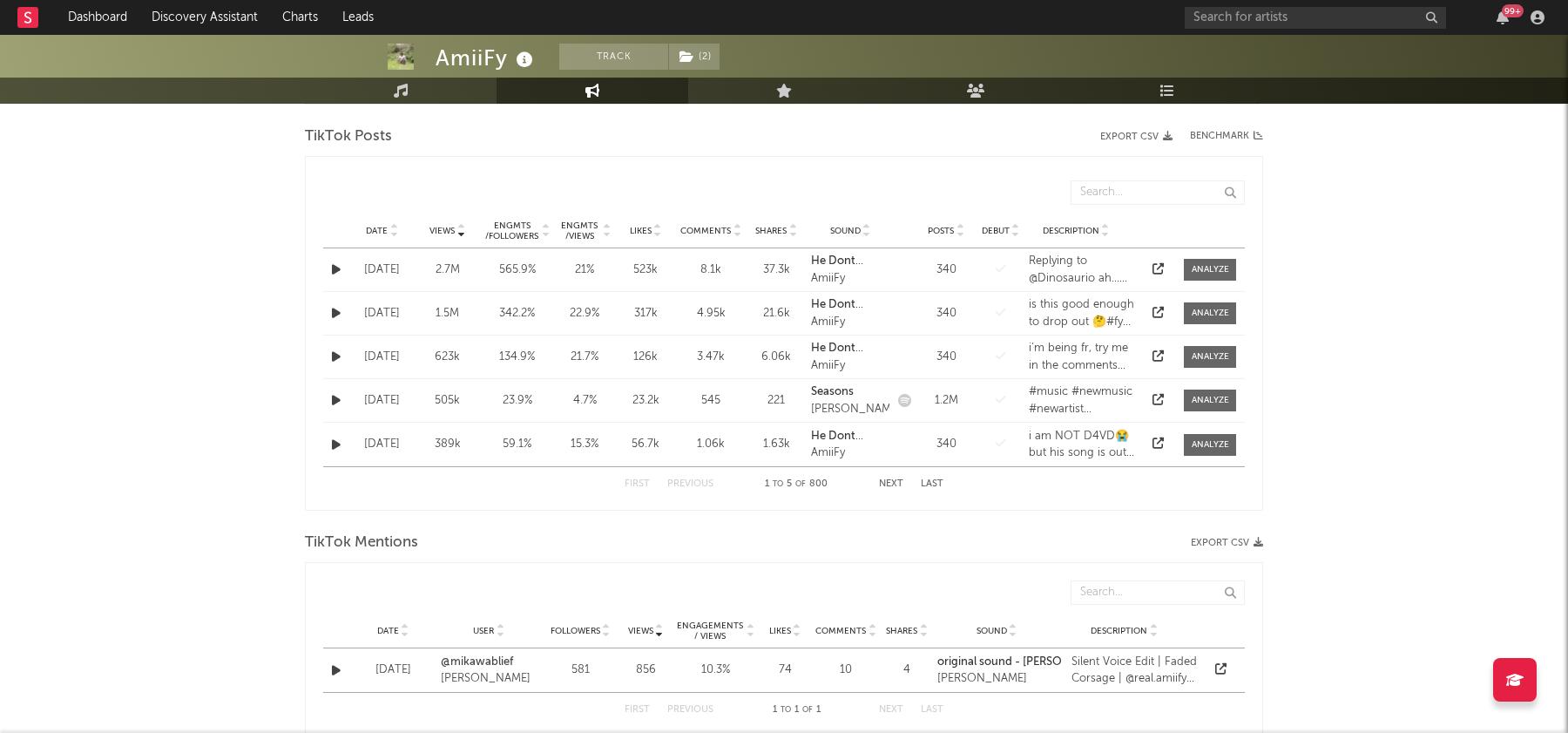
select select "6m"
click at [1155, 265] on icon at bounding box center [1158, 268] width 11 height 11
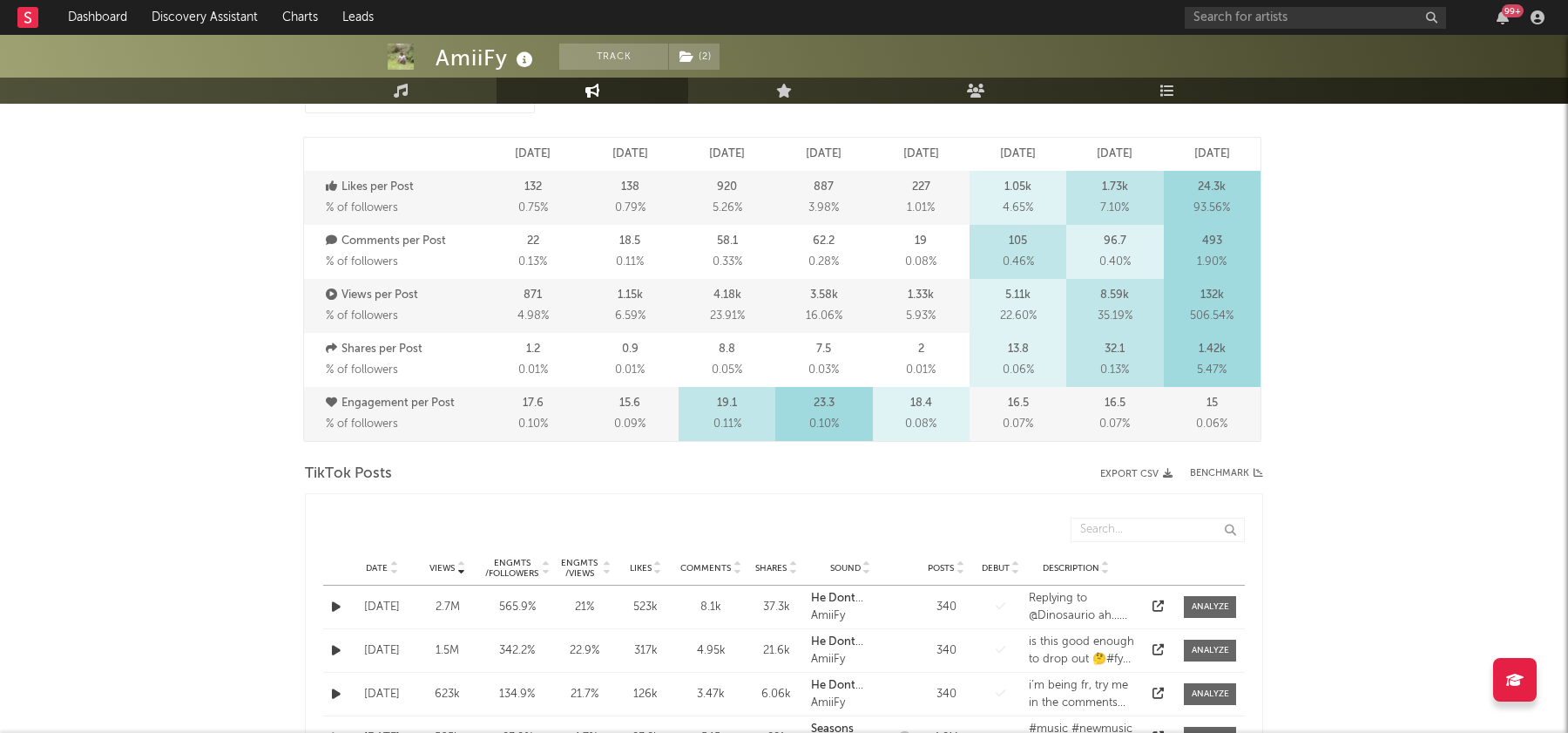
scroll to position [546, 0]
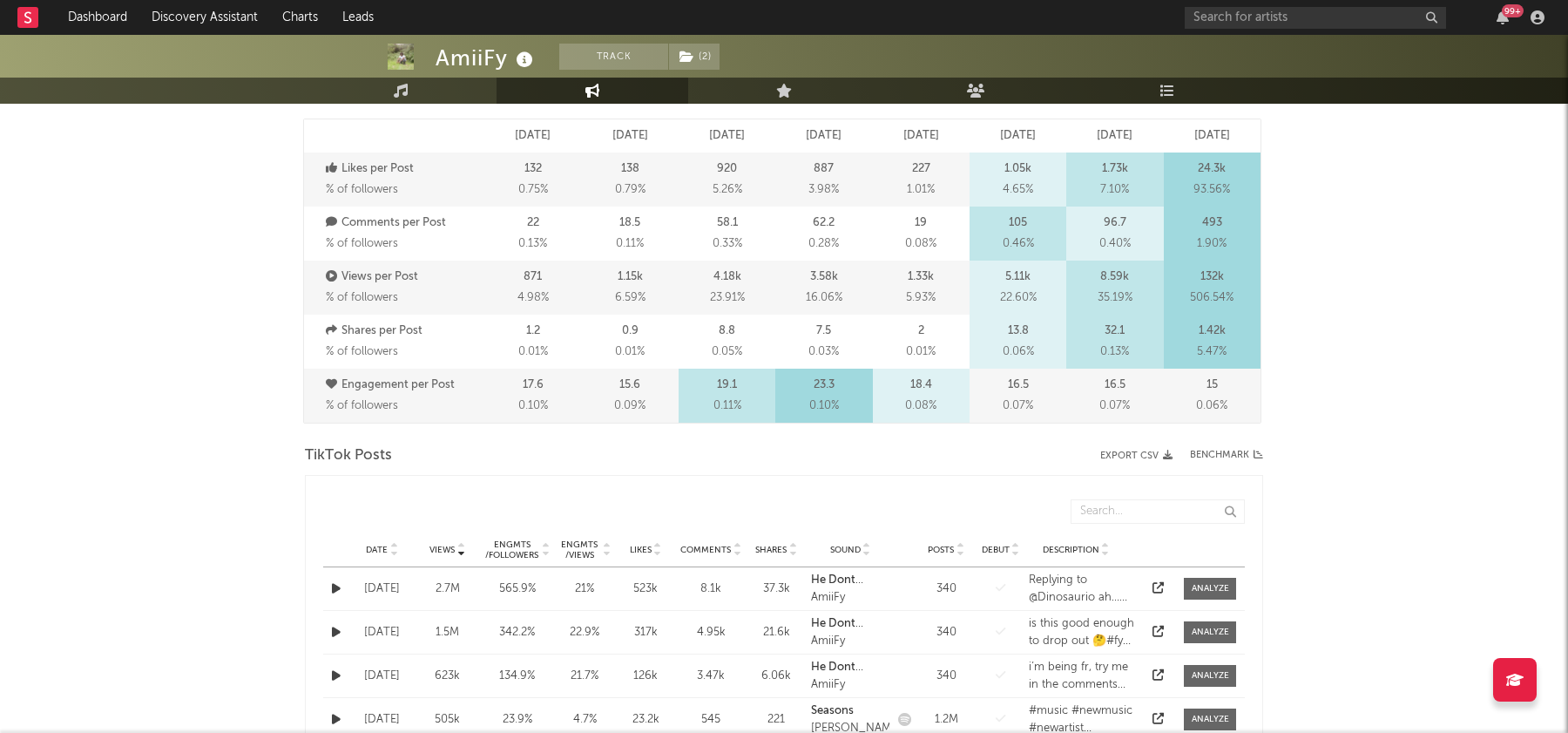
click at [385, 551] on span "Date" at bounding box center [376, 549] width 22 height 11
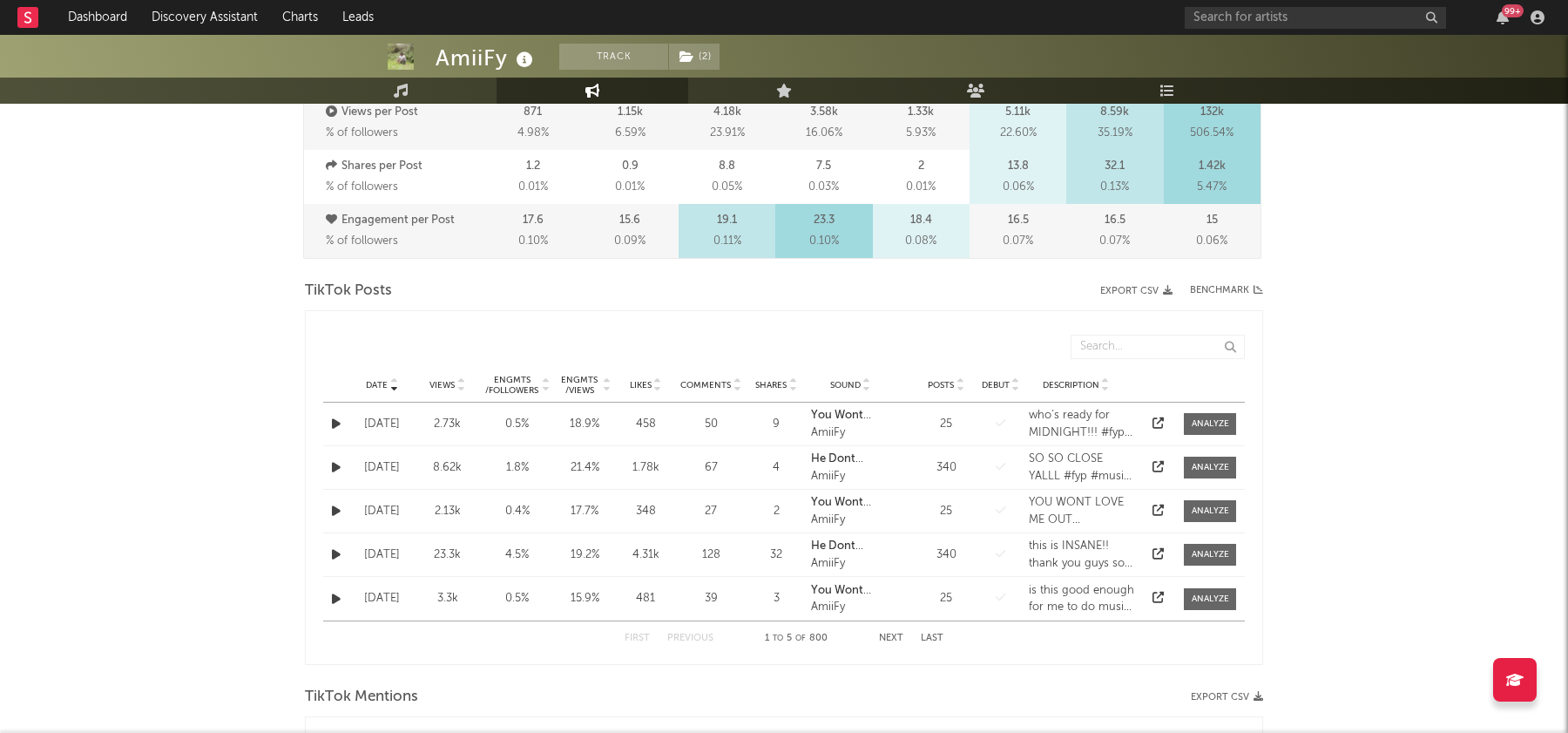
scroll to position [756, 0]
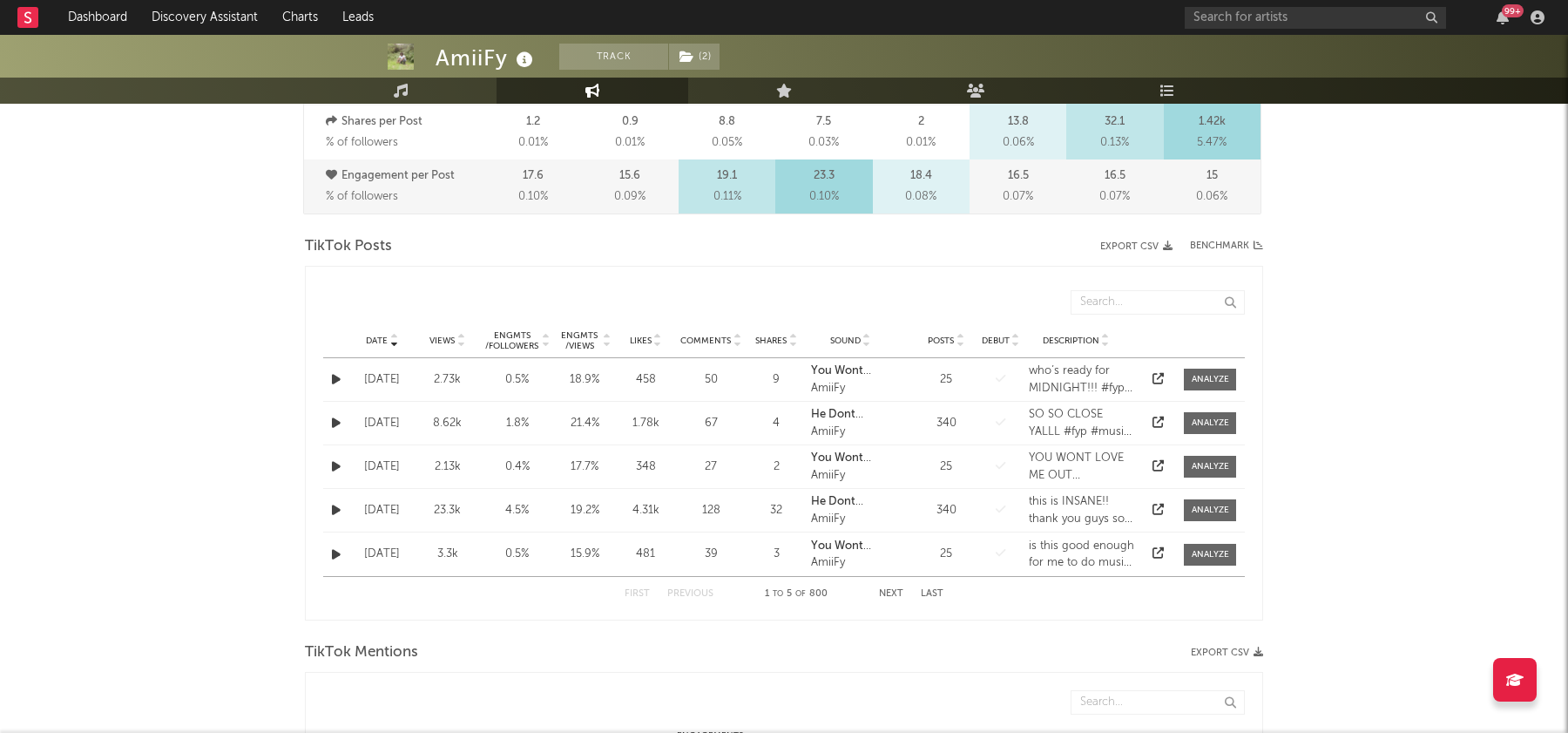
click at [892, 592] on button "Next" at bounding box center [891, 594] width 25 height 10
click at [896, 592] on button "Next" at bounding box center [891, 594] width 25 height 10
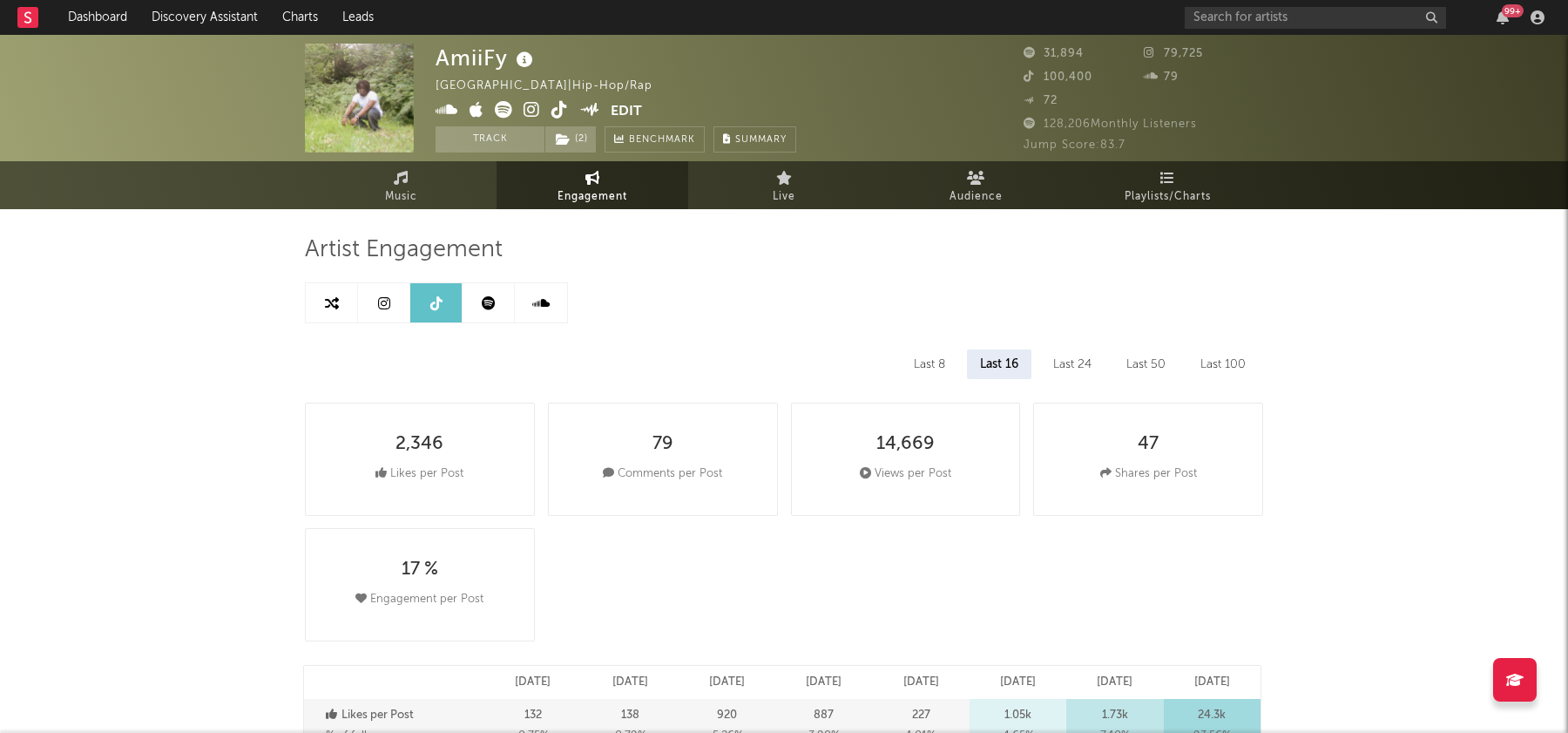
click at [334, 283] on link at bounding box center [332, 302] width 53 height 39
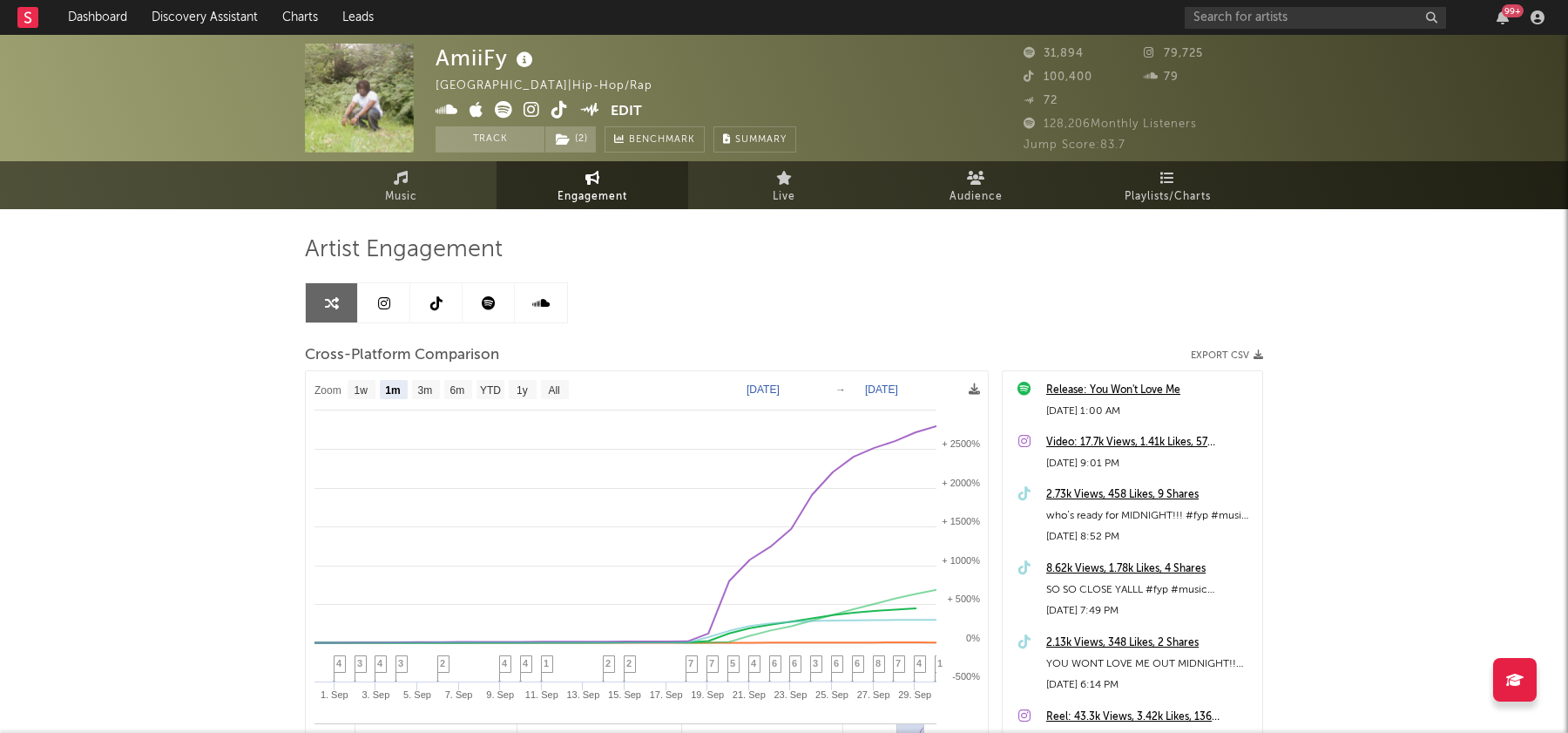
select select "1m"
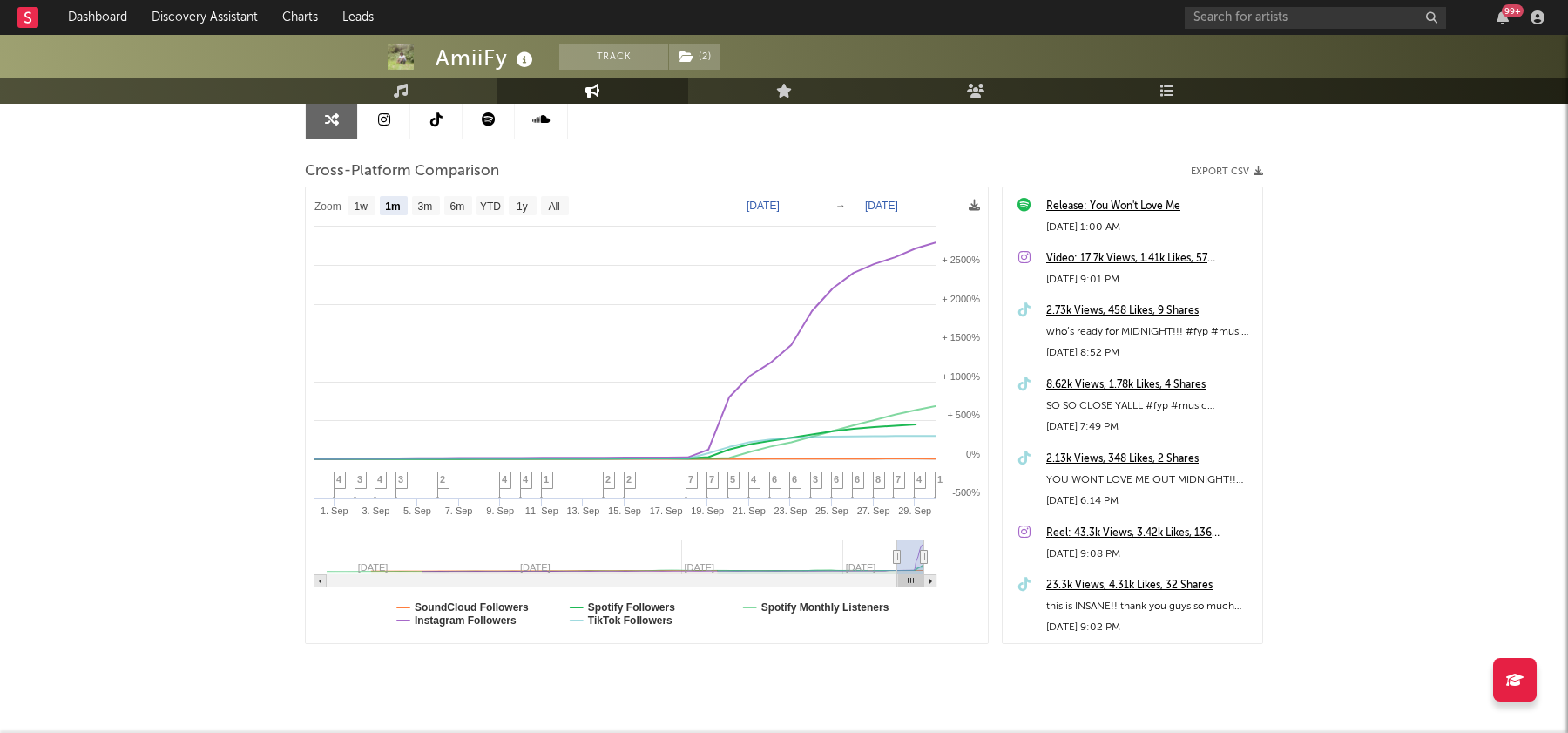
scroll to position [217, 0]
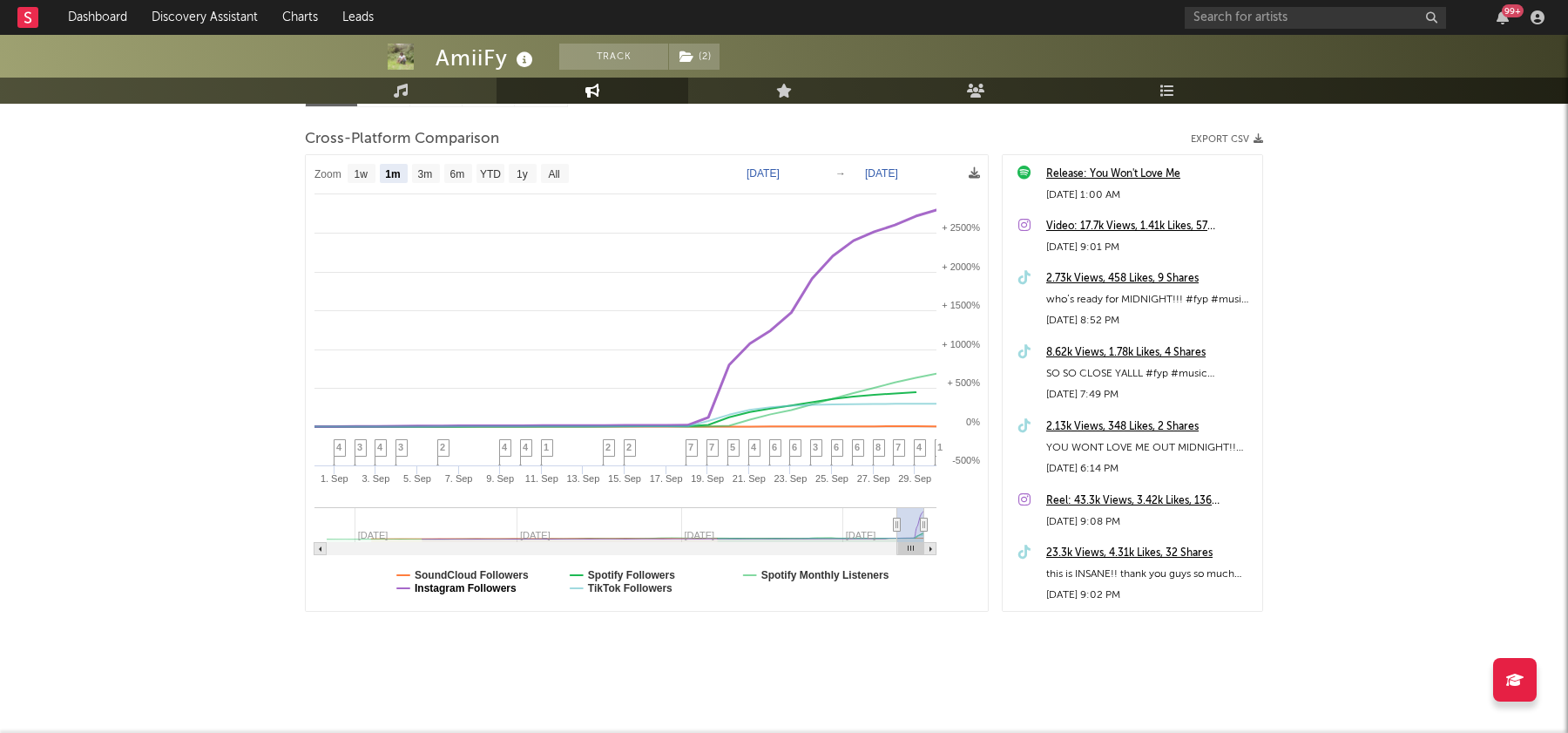
click at [493, 592] on text "Instagram Followers" at bounding box center [466, 588] width 102 height 12
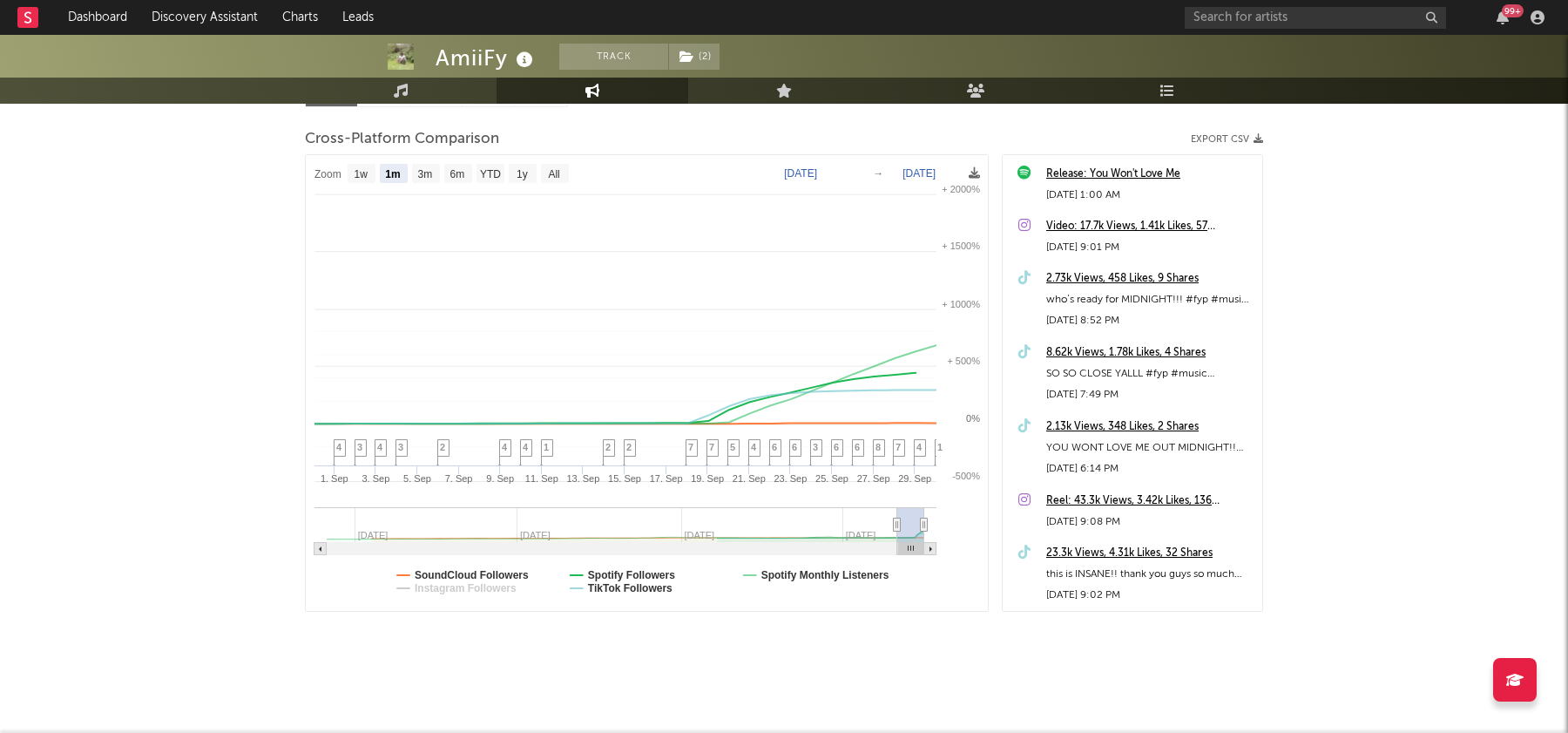
select select "1m"
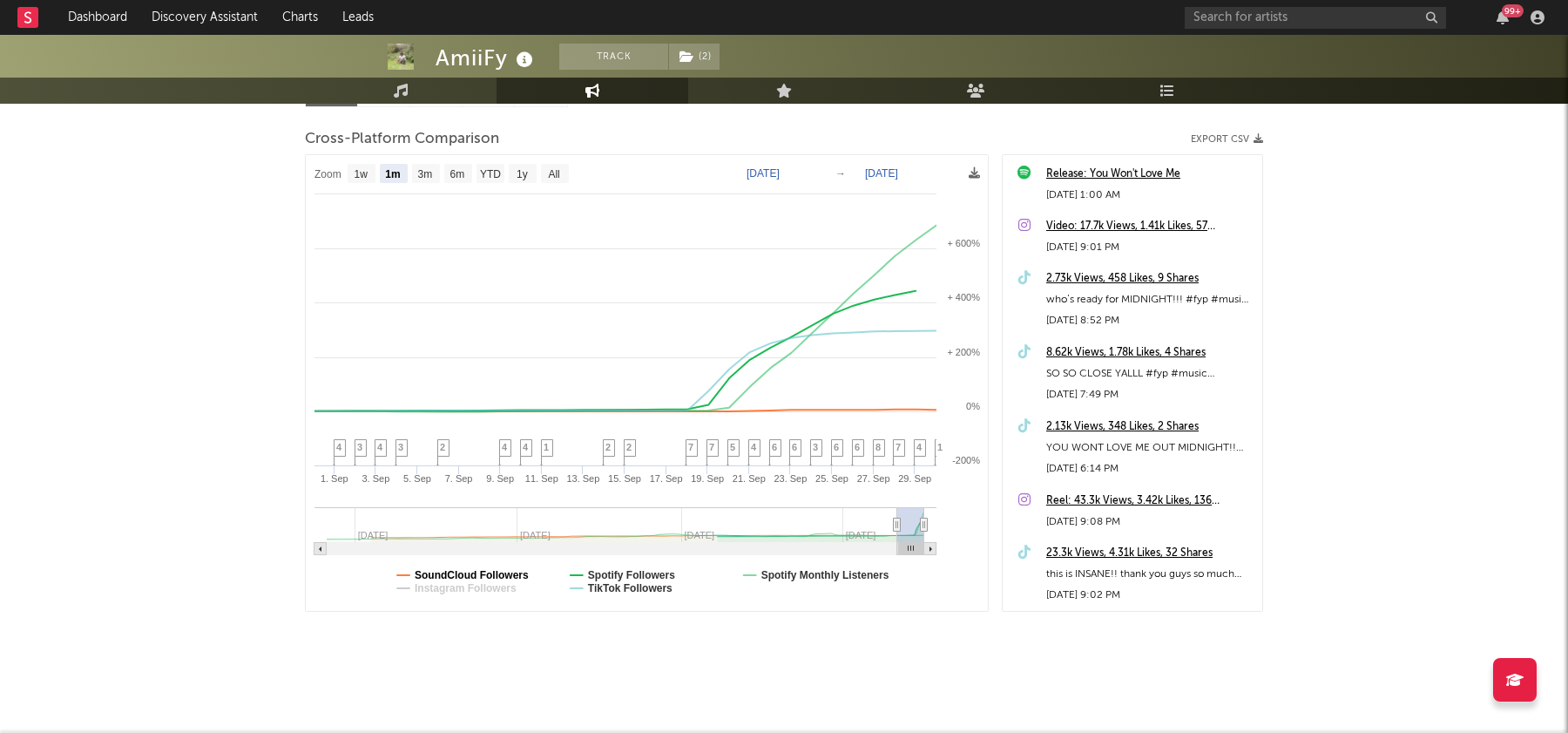
click at [507, 574] on text "SoundCloud Followers" at bounding box center [472, 575] width 114 height 12
select select "1m"
click at [653, 586] on text "TikTok Followers" at bounding box center [630, 588] width 84 height 12
select select "1m"
click at [817, 576] on text "Spotify Monthly Listeners" at bounding box center [825, 575] width 128 height 12
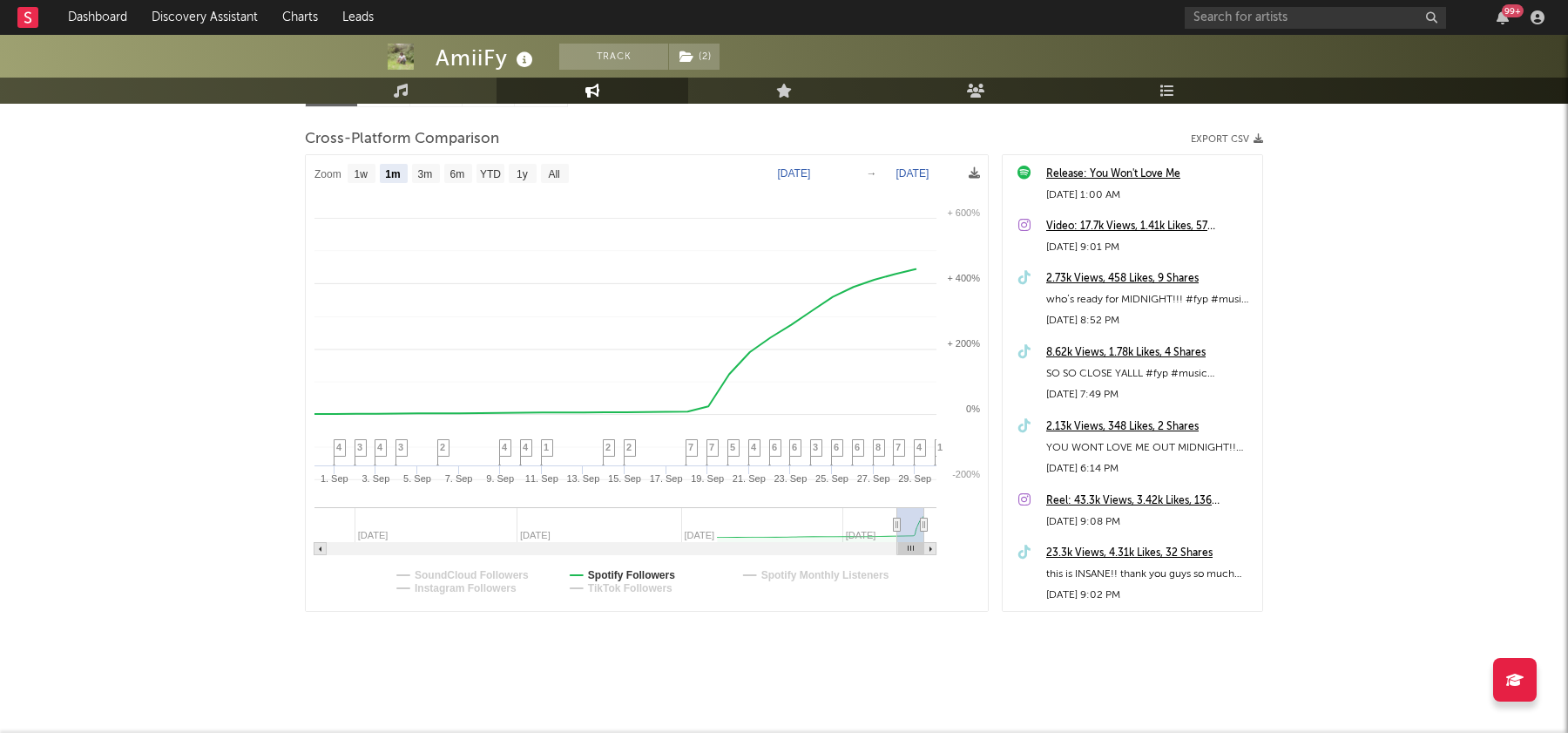
select select "1m"
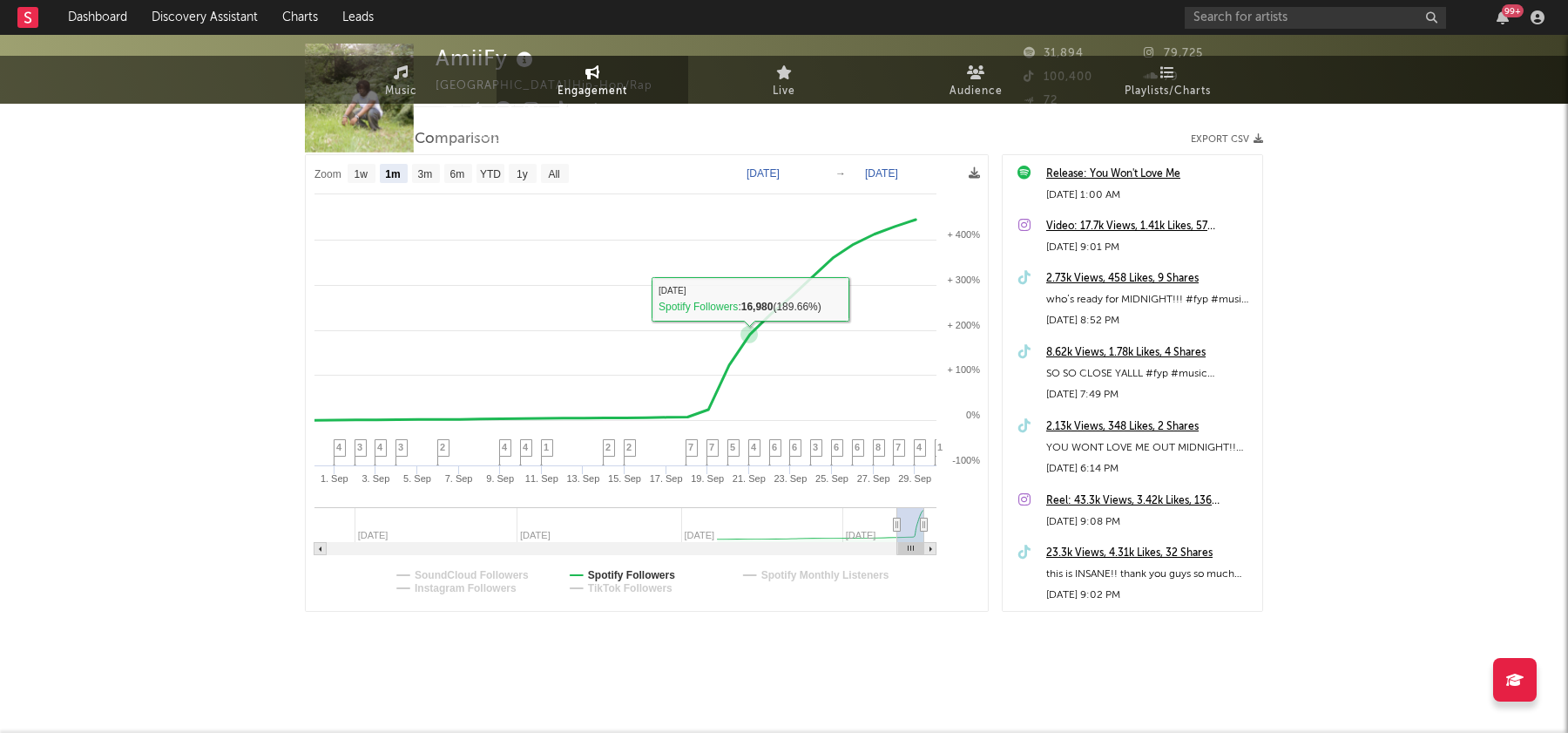
scroll to position [0, 0]
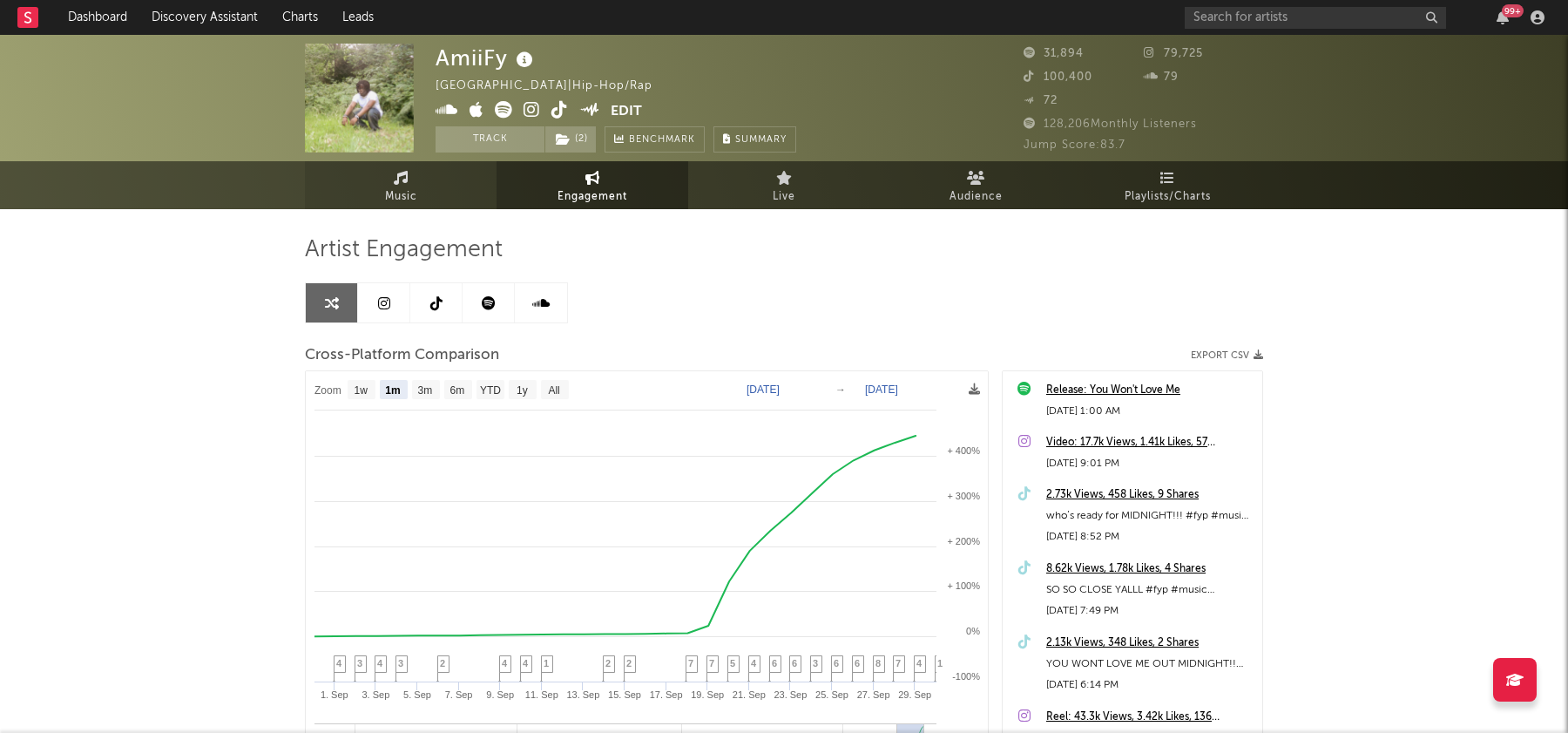
click at [404, 191] on span "Music" at bounding box center [401, 197] width 32 height 21
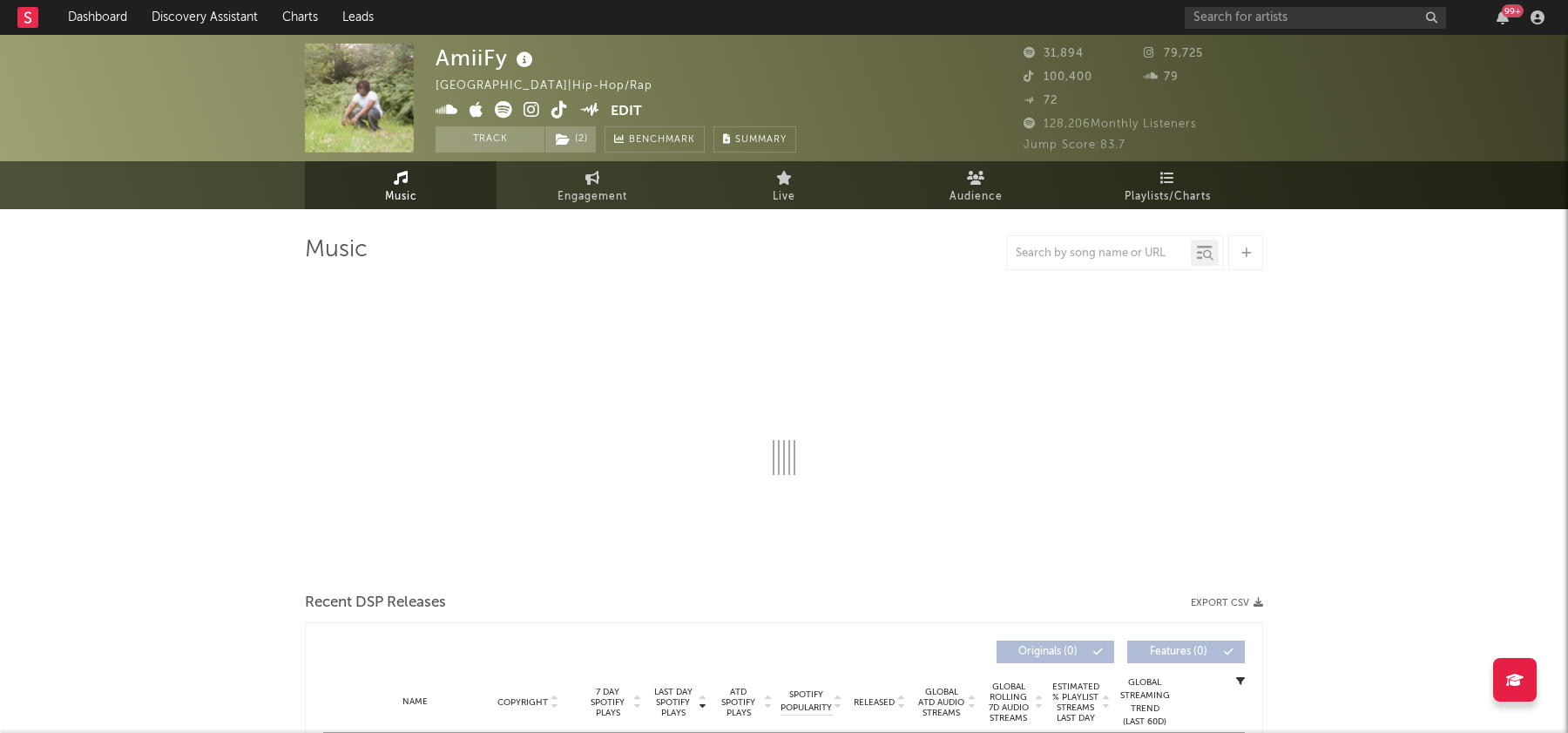
select select "1w"
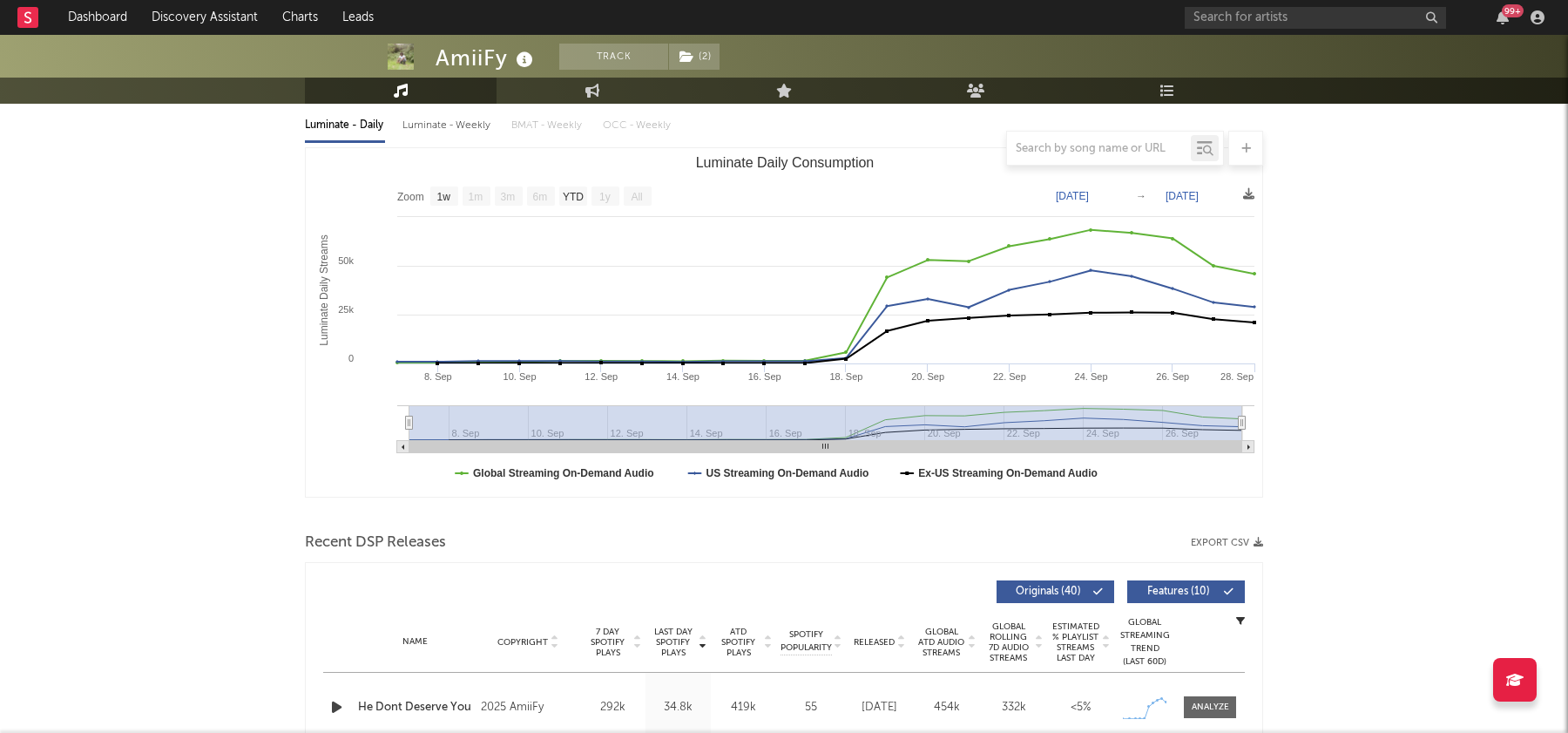
scroll to position [199, 0]
